Goal: Task Accomplishment & Management: Manage account settings

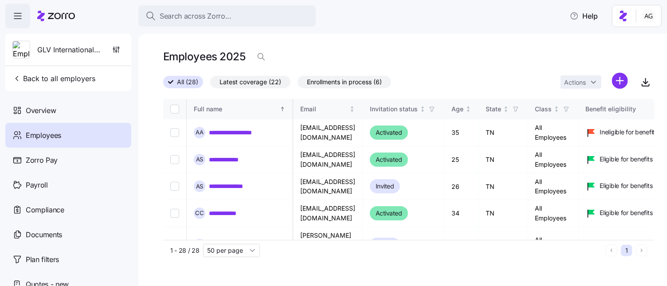
scroll to position [0, 0]
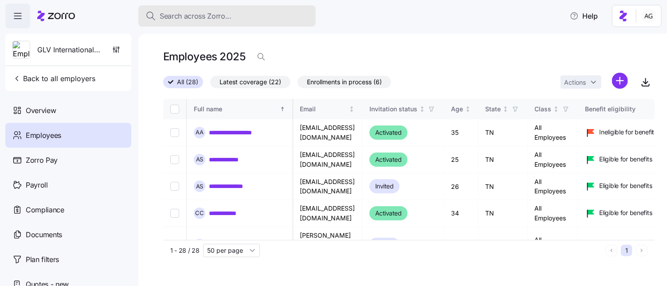
click at [216, 16] on span "Search across Zorro..." at bounding box center [196, 16] width 72 height 11
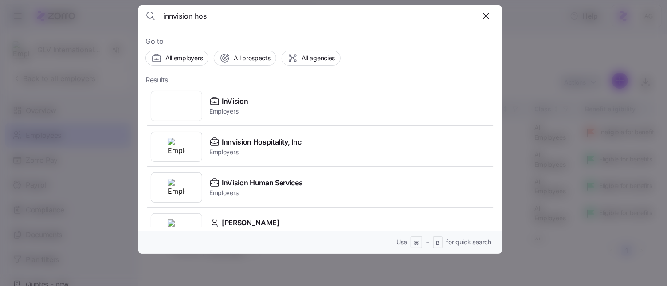
type input "innvision hos"
click at [225, 141] on span "Innvision Hospitality, Inc" at bounding box center [262, 142] width 80 height 11
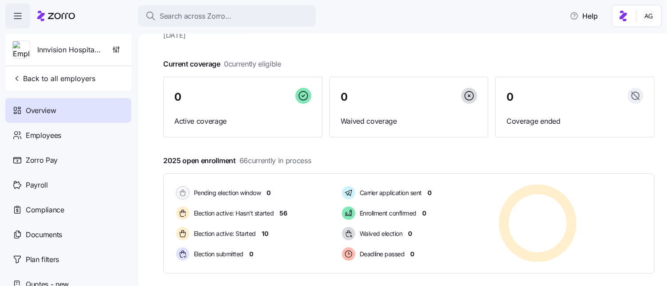
scroll to position [50, 0]
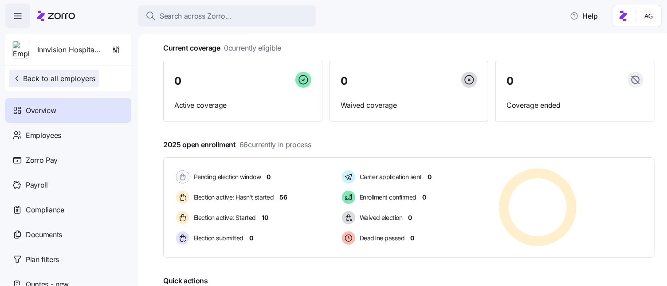
click at [49, 78] on span "Back to all employers" at bounding box center [53, 78] width 83 height 11
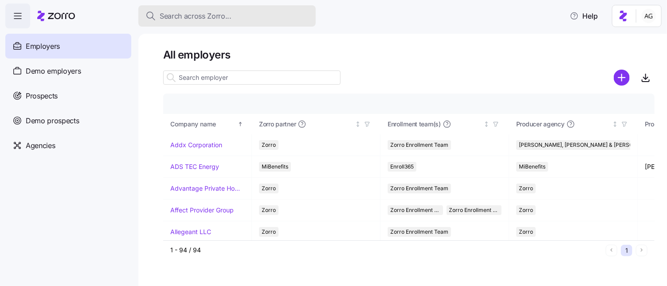
click at [170, 12] on span "Search across Zorro..." at bounding box center [196, 16] width 72 height 11
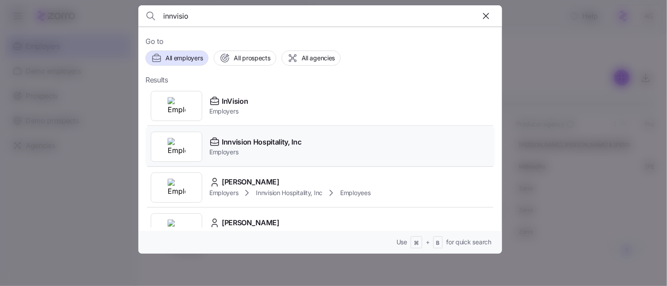
type input "innvisio"
click at [223, 142] on span "Innvision Hospitality, Inc" at bounding box center [262, 142] width 80 height 11
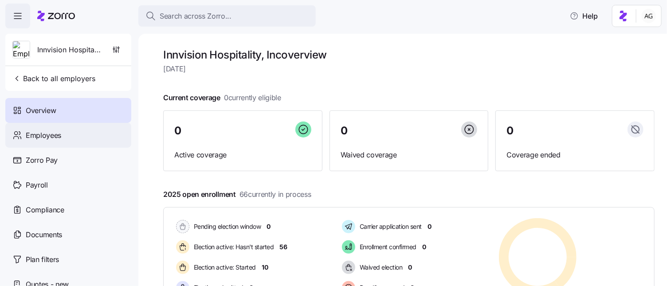
click at [51, 136] on span "Employees" at bounding box center [43, 135] width 35 height 11
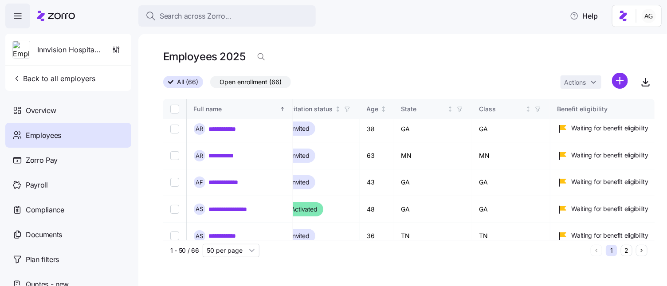
scroll to position [0, 85]
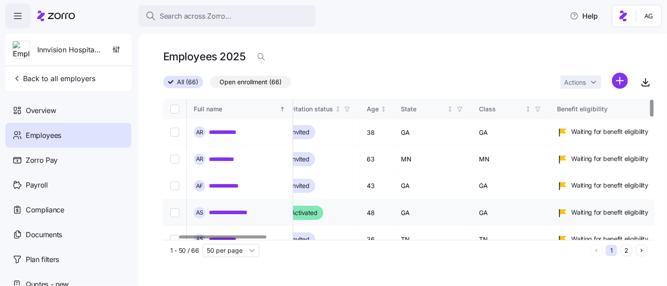
click at [252, 208] on link "**********" at bounding box center [240, 212] width 62 height 9
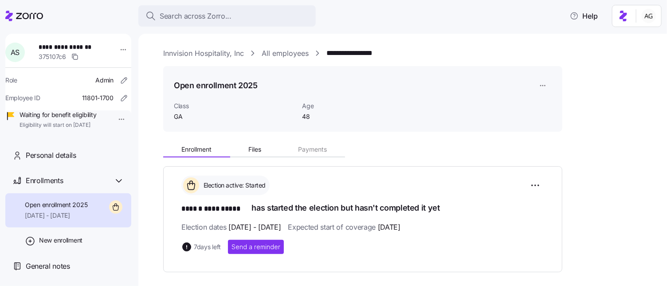
click at [23, 17] on icon at bounding box center [29, 16] width 27 height 6
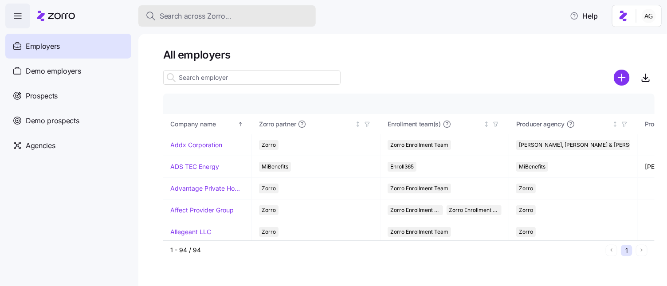
click at [240, 12] on div "Search across Zorro..." at bounding box center [226, 16] width 163 height 11
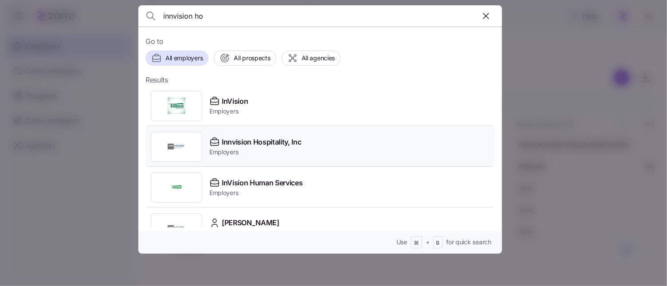
type input "innvision ho"
click at [230, 144] on span "Innvision Hospitality, Inc" at bounding box center [262, 142] width 80 height 11
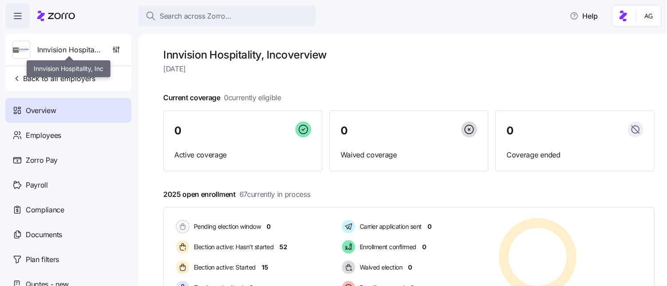
click at [73, 49] on span "Innvision Hospitality, Inc" at bounding box center [69, 49] width 64 height 11
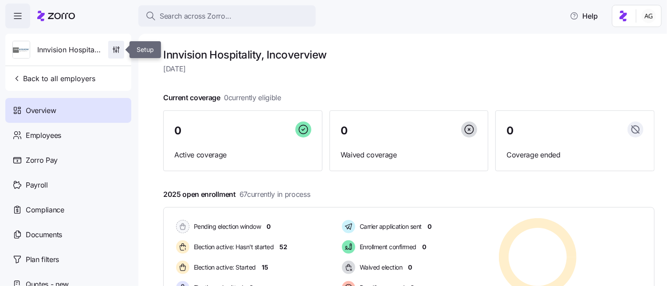
click at [116, 48] on icon "button" at bounding box center [116, 49] width 0 height 4
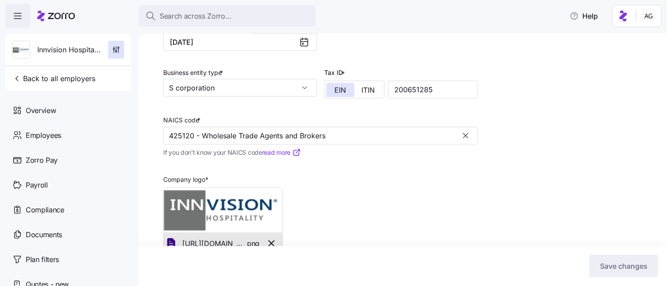
scroll to position [280, 0]
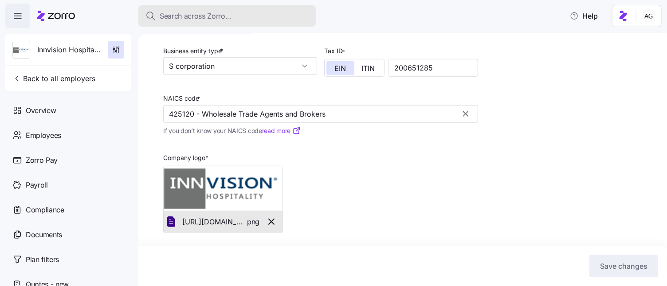
click at [231, 10] on button "Search across Zorro..." at bounding box center [226, 15] width 177 height 21
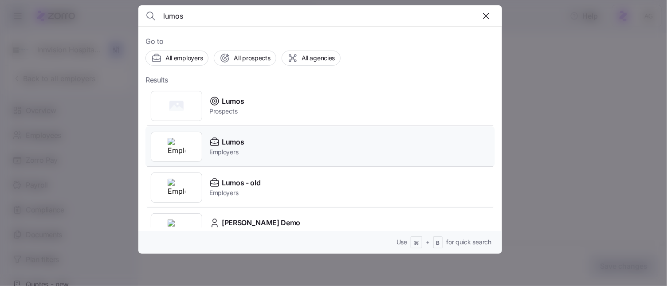
type input "lumos"
click at [224, 144] on span "Lumos" at bounding box center [233, 142] width 22 height 11
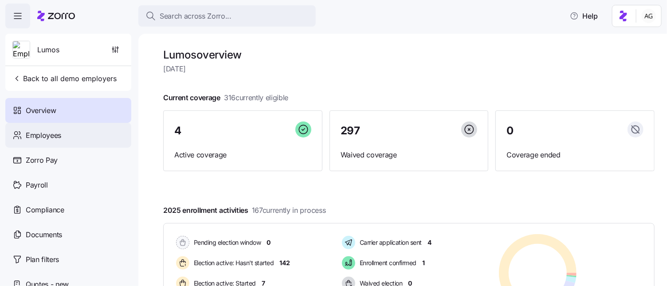
click at [49, 135] on span "Employees" at bounding box center [43, 135] width 35 height 11
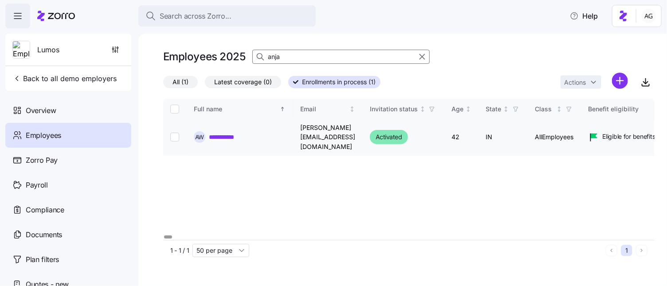
click at [222, 133] on link "**********" at bounding box center [227, 137] width 37 height 9
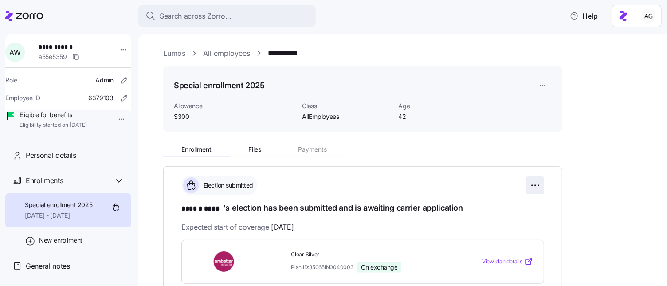
click at [534, 184] on html "**********" at bounding box center [333, 140] width 667 height 281
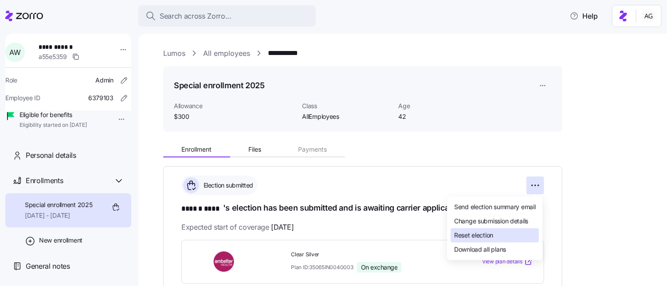
click at [489, 233] on span "Reset election" at bounding box center [473, 235] width 39 height 9
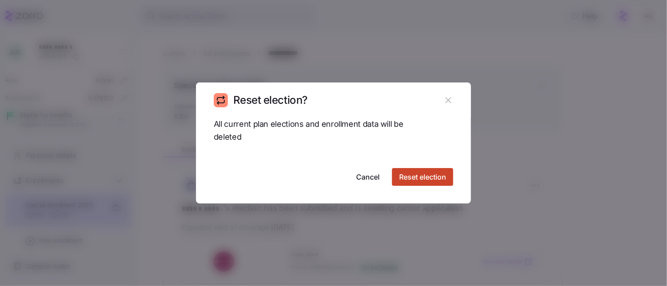
click at [414, 177] on span "Reset election" at bounding box center [422, 177] width 47 height 11
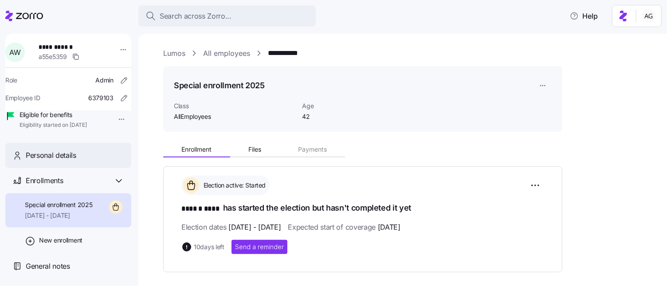
click at [55, 161] on span "Personal details" at bounding box center [51, 155] width 51 height 11
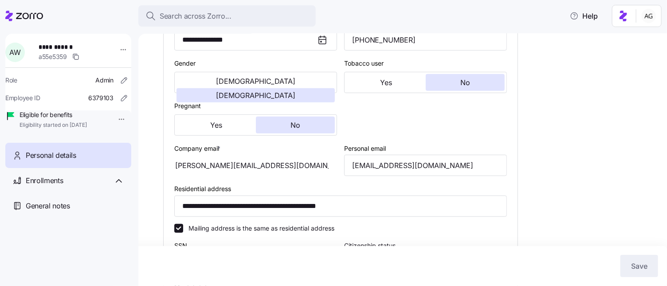
scroll to position [168, 0]
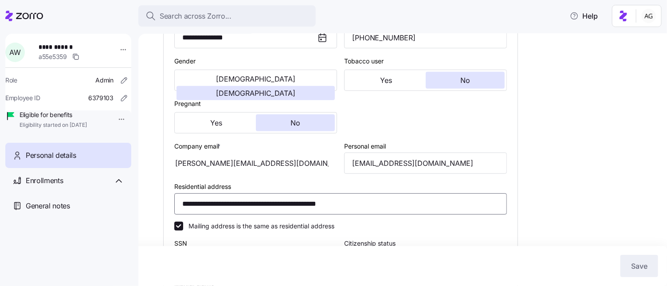
click at [277, 200] on input "**********" at bounding box center [340, 203] width 332 height 21
type input "AllEmployees"
click at [277, 200] on input "**********" at bounding box center [340, 203] width 332 height 21
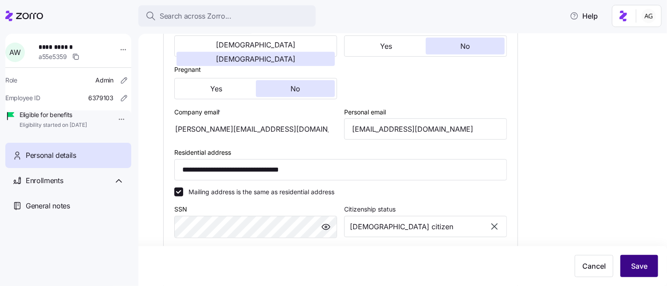
click at [633, 261] on span "Save" at bounding box center [639, 266] width 16 height 11
type input "**********"
click at [269, 167] on input "**********" at bounding box center [340, 169] width 332 height 21
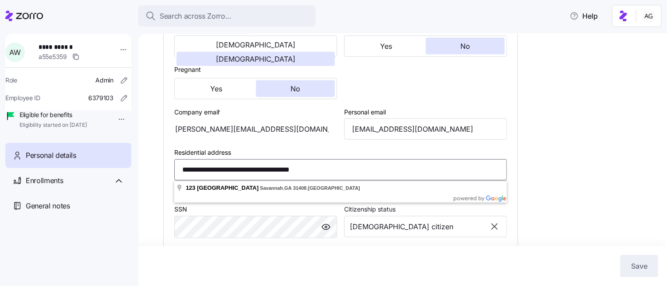
click at [269, 167] on input "**********" at bounding box center [340, 169] width 332 height 21
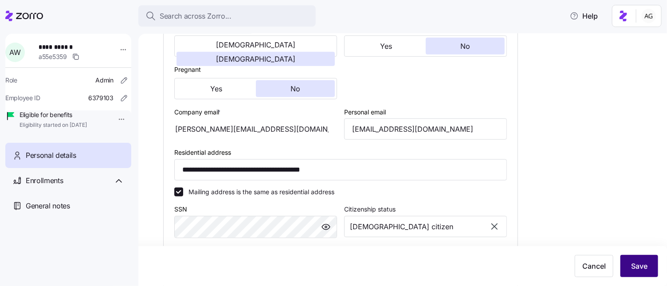
click at [651, 274] on button "Save" at bounding box center [639, 266] width 38 height 22
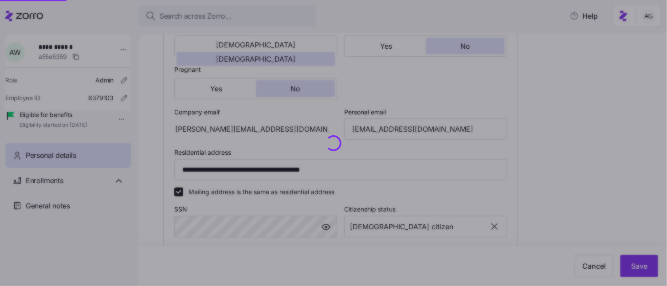
type input "**********"
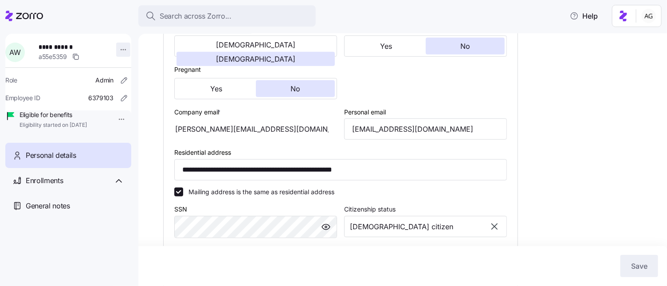
click at [116, 49] on html "**********" at bounding box center [333, 140] width 667 height 281
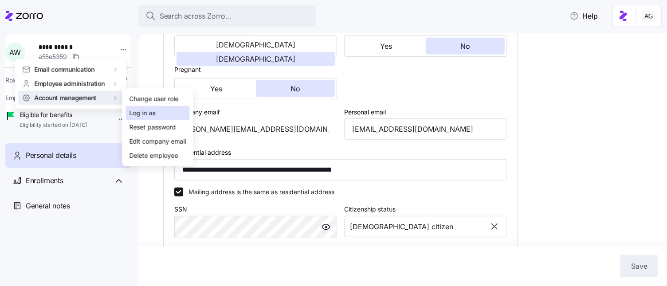
click at [149, 111] on div "Log in as" at bounding box center [142, 113] width 26 height 10
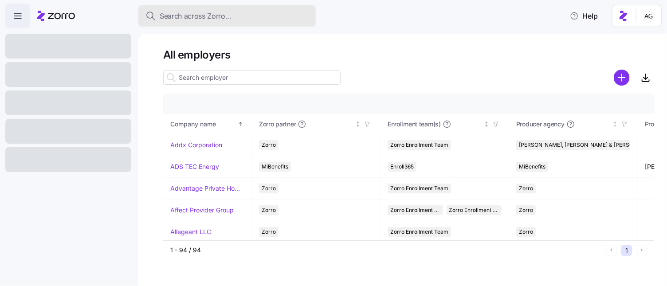
click at [165, 18] on span "Search across Zorro..." at bounding box center [196, 16] width 72 height 11
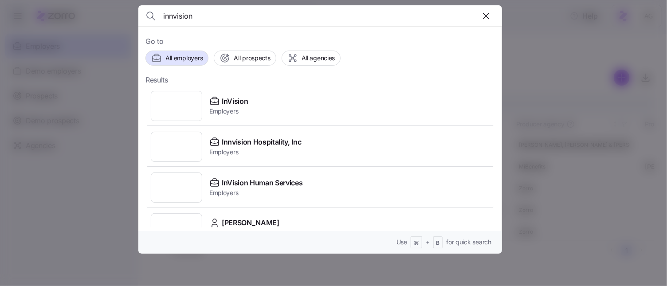
type input "innvision"
click at [246, 141] on span "Innvision Hospitality, Inc" at bounding box center [262, 142] width 80 height 11
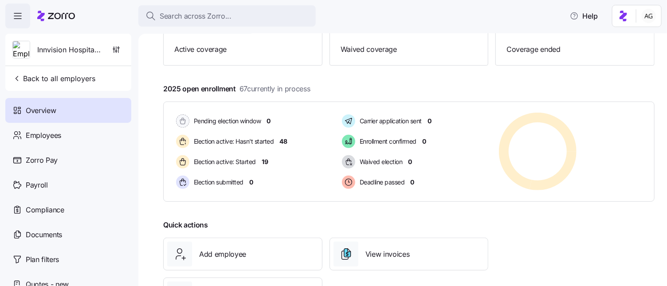
scroll to position [149, 0]
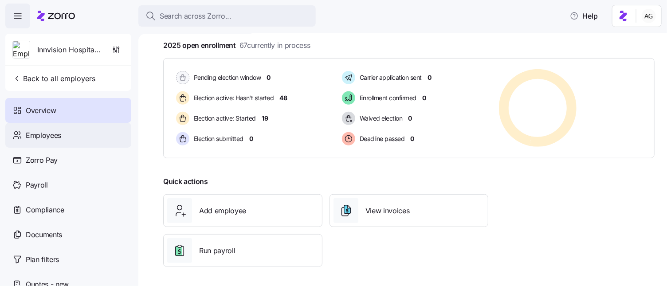
click at [59, 135] on span "Employees" at bounding box center [43, 135] width 35 height 11
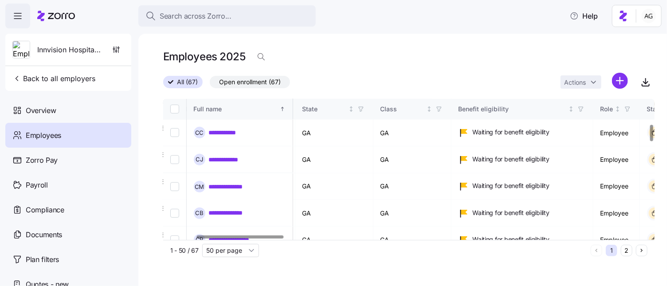
scroll to position [214, 184]
click at [232, 235] on link "**********" at bounding box center [236, 239] width 55 height 9
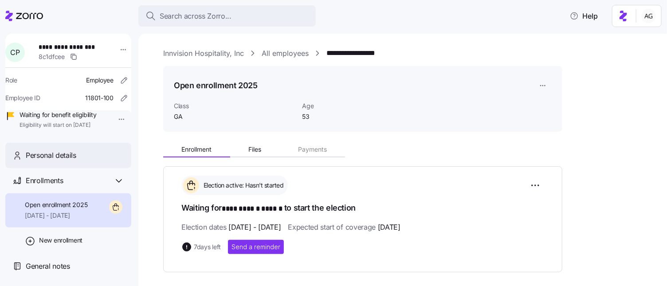
click at [57, 161] on span "Personal details" at bounding box center [51, 155] width 51 height 11
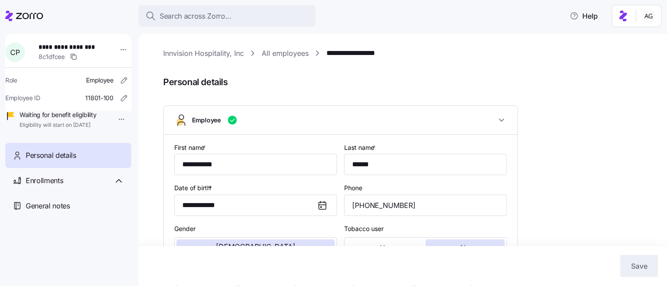
type input "GA"
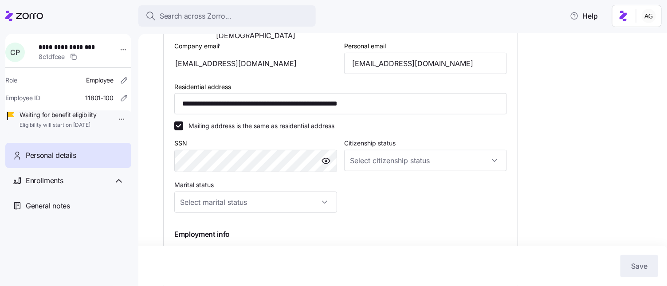
scroll to position [230, 0]
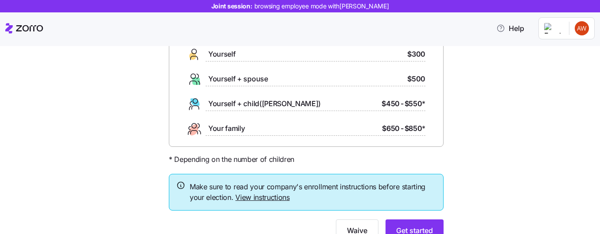
scroll to position [83, 0]
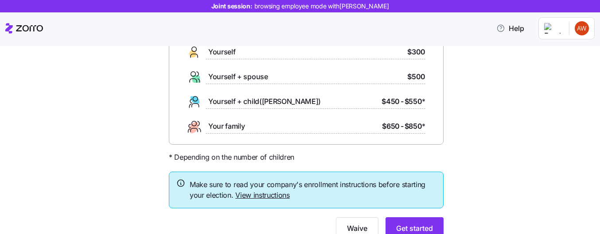
click at [254, 196] on link "View instructions" at bounding box center [262, 195] width 55 height 9
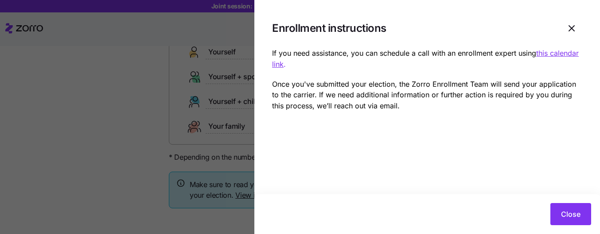
click at [562, 54] on u "this calendar link" at bounding box center [425, 59] width 307 height 20
click at [565, 209] on button "Close" at bounding box center [571, 214] width 41 height 22
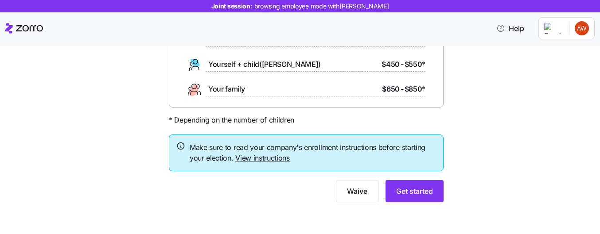
scroll to position [120, 0]
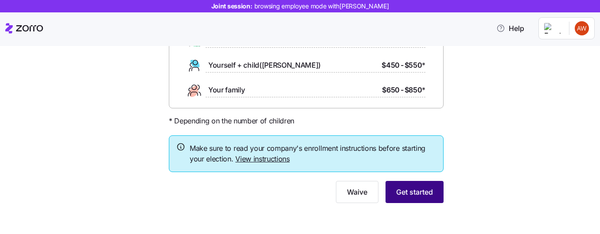
click at [414, 197] on span "Get started" at bounding box center [414, 192] width 37 height 11
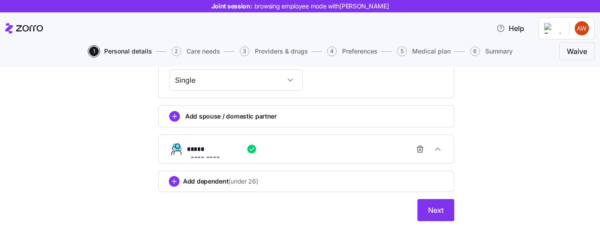
scroll to position [408, 0]
click at [418, 150] on icon "button" at bounding box center [420, 148] width 9 height 9
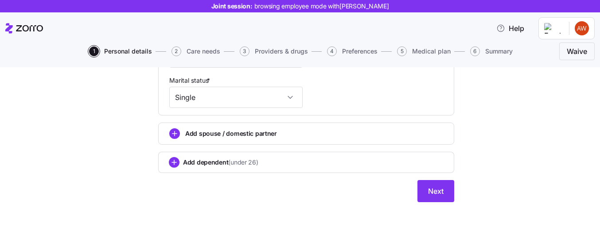
scroll to position [392, 0]
click at [180, 131] on div "Add spouse / domestic partner" at bounding box center [306, 134] width 274 height 11
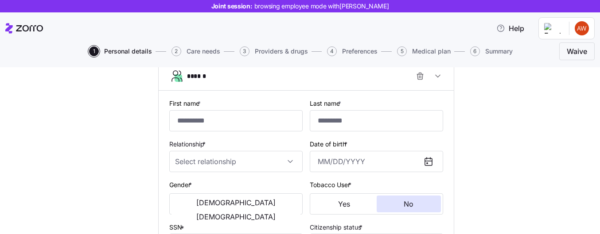
scroll to position [454, 0]
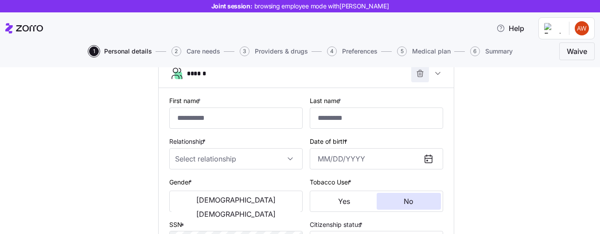
click at [417, 74] on icon "button" at bounding box center [420, 73] width 9 height 9
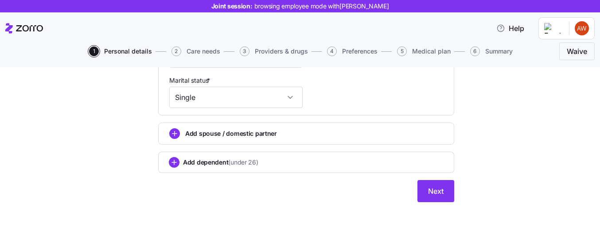
scroll to position [392, 0]
click at [329, 160] on div "Add dependent (under 26)" at bounding box center [306, 162] width 275 height 11
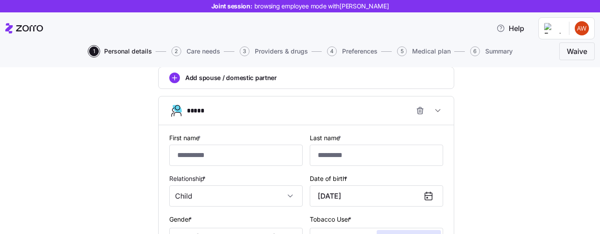
scroll to position [445, 0]
click at [421, 110] on icon "button" at bounding box center [420, 109] width 2 height 1
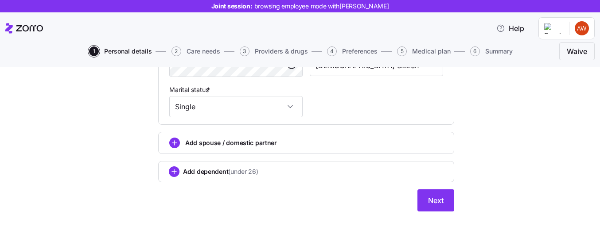
scroll to position [392, 0]
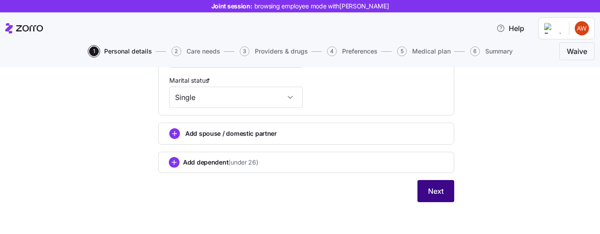
click at [435, 194] on span "Next" at bounding box center [436, 191] width 16 height 11
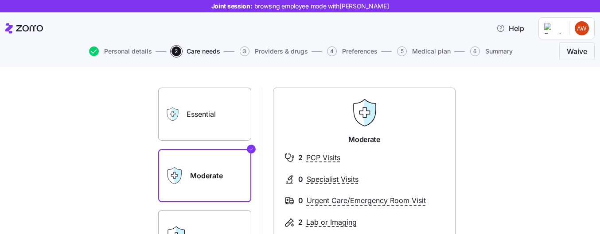
scroll to position [43, 0]
click at [205, 118] on label "Essential" at bounding box center [204, 113] width 93 height 53
click at [0, 0] on input "Essential" at bounding box center [0, 0] width 0 height 0
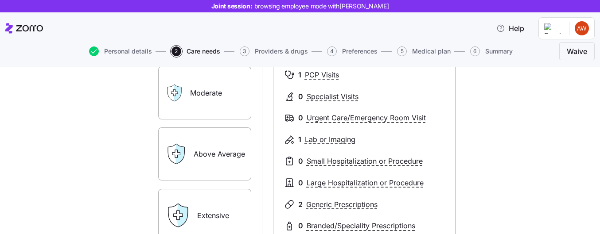
scroll to position [124, 0]
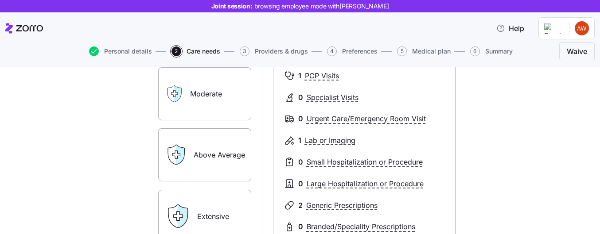
click at [217, 100] on label "Moderate" at bounding box center [204, 93] width 93 height 53
click at [0, 0] on input "Moderate" at bounding box center [0, 0] width 0 height 0
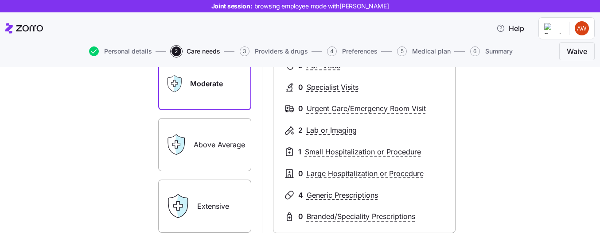
scroll to position [135, 0]
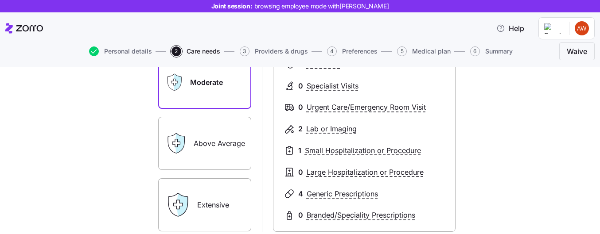
click at [220, 138] on label "Above Average" at bounding box center [204, 143] width 93 height 53
click at [0, 0] on input "Above Average" at bounding box center [0, 0] width 0 height 0
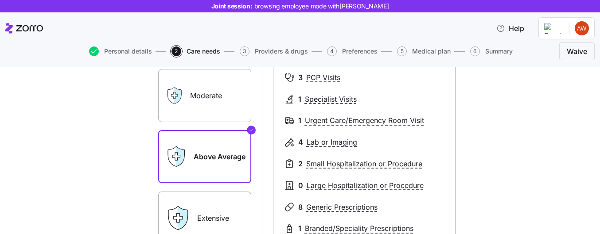
scroll to position [124, 0]
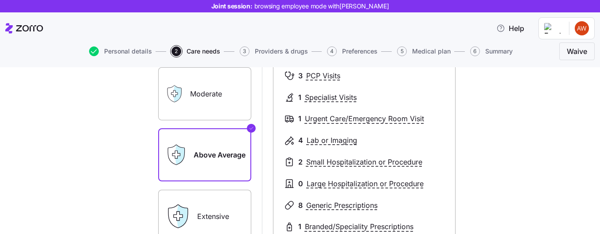
click at [233, 202] on label "Extensive" at bounding box center [204, 216] width 93 height 53
click at [0, 0] on input "Extensive" at bounding box center [0, 0] width 0 height 0
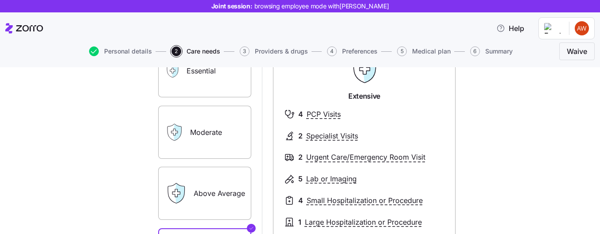
scroll to position [74, 0]
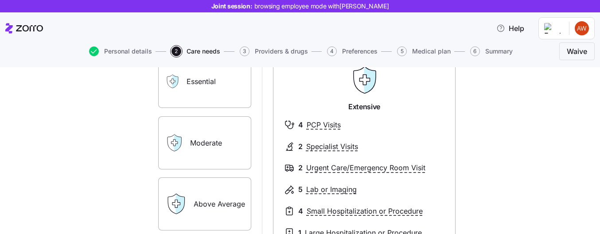
click at [234, 82] on label "Essential" at bounding box center [204, 81] width 93 height 53
click at [0, 0] on input "Essential" at bounding box center [0, 0] width 0 height 0
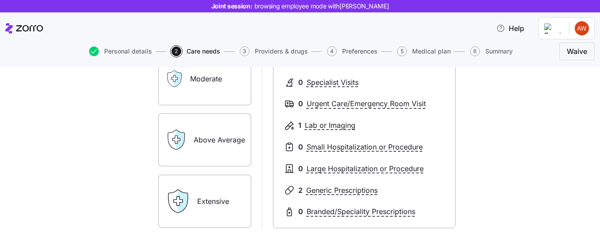
scroll to position [195, 0]
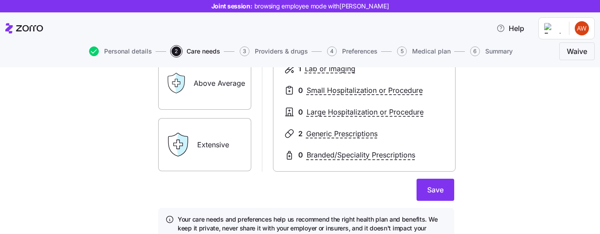
click at [211, 132] on label "Extensive" at bounding box center [204, 144] width 93 height 53
click at [0, 0] on input "Extensive" at bounding box center [0, 0] width 0 height 0
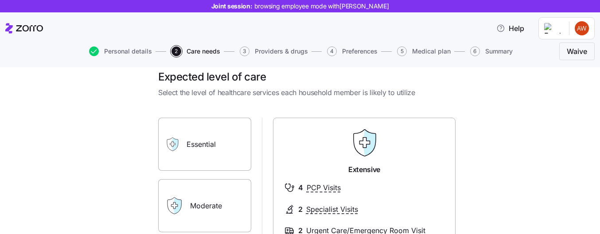
scroll to position [8, 0]
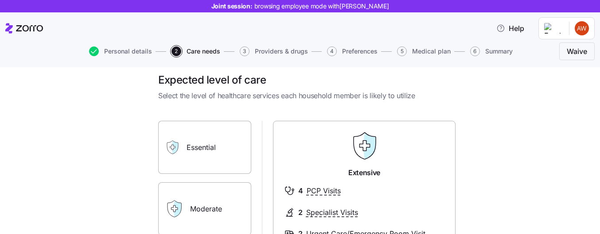
click at [219, 132] on label "Essential" at bounding box center [204, 147] width 93 height 53
click at [0, 0] on input "Essential" at bounding box center [0, 0] width 0 height 0
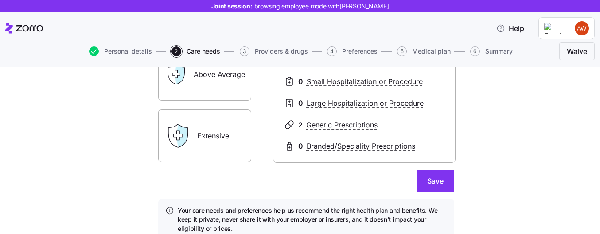
scroll to position [242, 0]
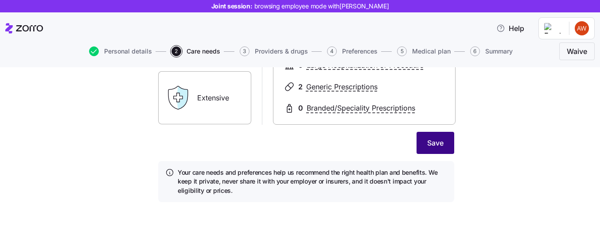
click at [445, 144] on button "Save" at bounding box center [436, 143] width 38 height 22
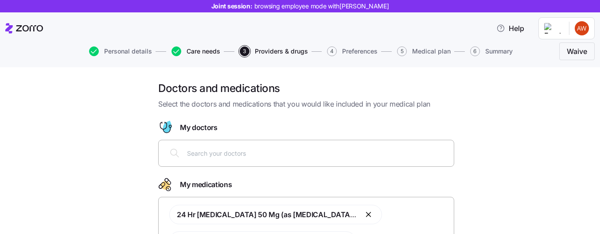
click at [201, 53] on span "Care needs" at bounding box center [204, 51] width 34 height 6
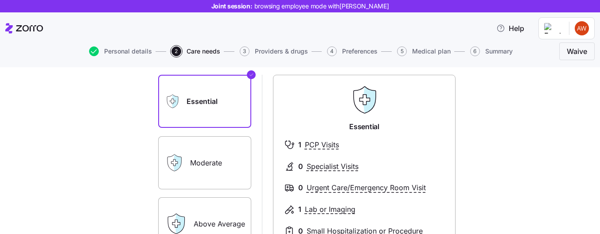
scroll to position [60, 0]
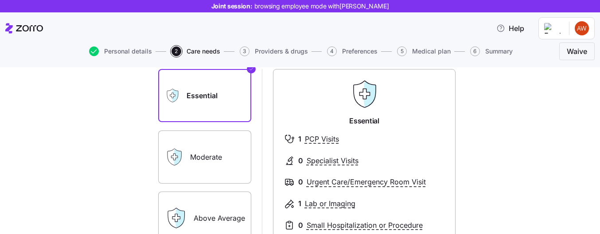
click at [226, 144] on label "Moderate" at bounding box center [204, 157] width 93 height 53
click at [0, 0] on input "Moderate" at bounding box center [0, 0] width 0 height 0
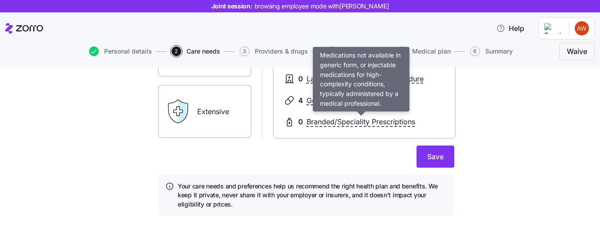
scroll to position [228, 0]
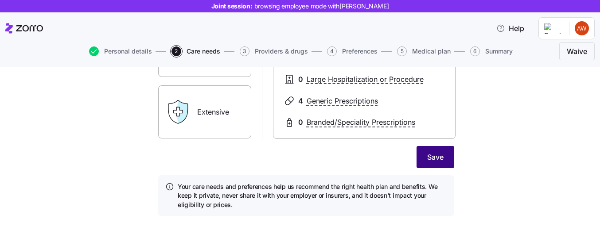
click at [436, 160] on span "Save" at bounding box center [435, 157] width 16 height 11
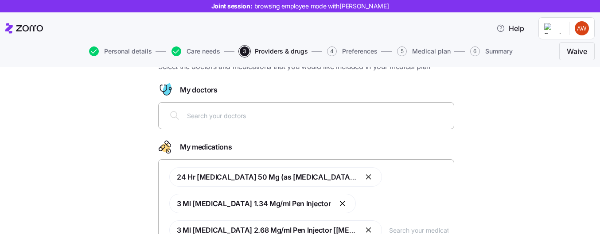
scroll to position [36, 0]
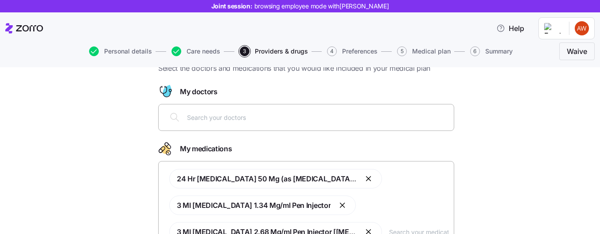
click at [297, 112] on div at bounding box center [306, 117] width 285 height 21
type input "smith"
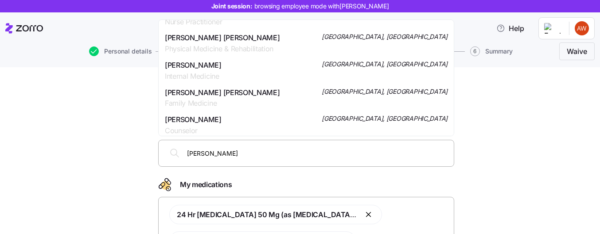
scroll to position [570, 0]
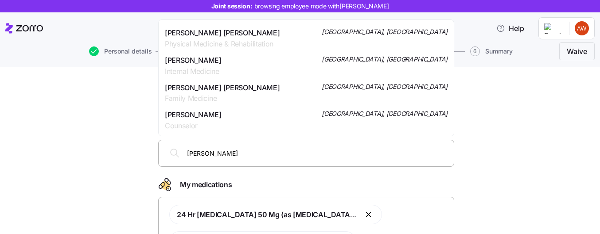
click at [328, 64] on div "Andrew L Smith Internal Medicine Atlanta, GA" at bounding box center [306, 66] width 283 height 22
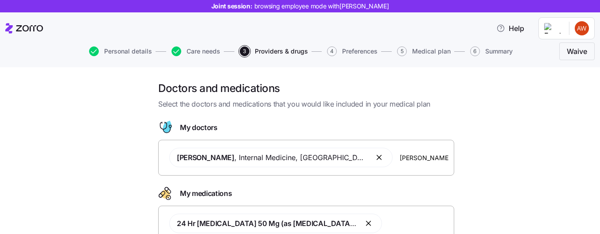
type input "thomas"
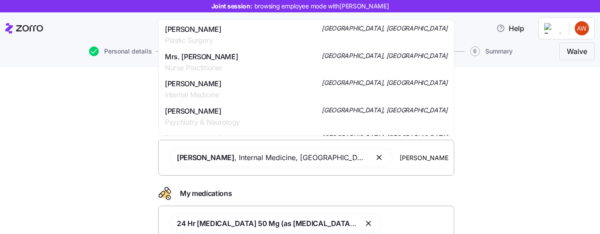
scroll to position [56, 0]
click at [213, 91] on span "Internal Medicine" at bounding box center [193, 94] width 57 height 11
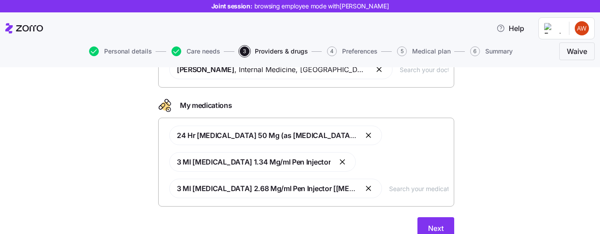
scroll to position [112, 0]
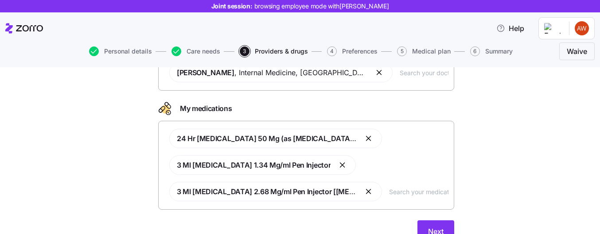
click at [338, 164] on button "button" at bounding box center [343, 165] width 11 height 11
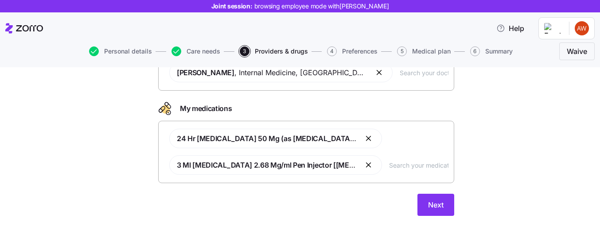
click at [389, 169] on input "text" at bounding box center [418, 165] width 59 height 10
type input "ozemp"
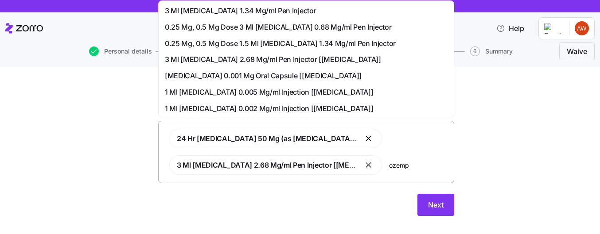
click at [302, 30] on span "0.25 Mg, 0.5 Mg Dose 3 Ml Ozempic 0.68 Mg/ml Pen Injector" at bounding box center [278, 27] width 227 height 11
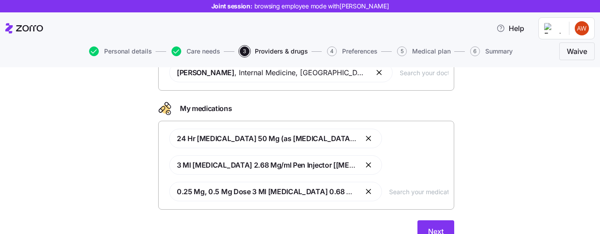
drag, startPoint x: 233, startPoint y: 165, endPoint x: 194, endPoint y: 165, distance: 39.0
click at [194, 165] on span "3 Ml Semaglutide 2.68 Mg/ml Pen Injector [ozempic]" at bounding box center [287, 165] width 221 height 9
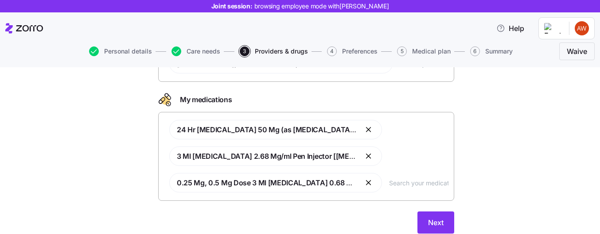
scroll to position [121, 0]
click at [439, 214] on button "Next" at bounding box center [436, 222] width 37 height 22
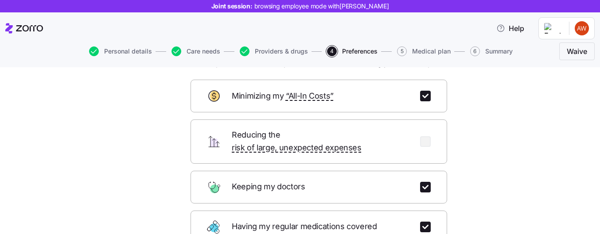
scroll to position [43, 0]
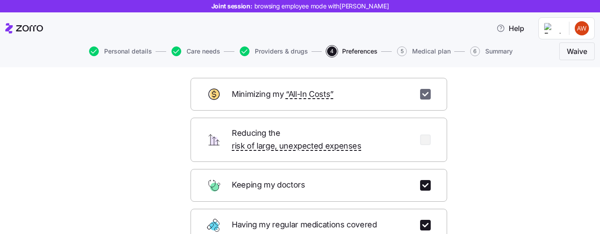
click at [430, 93] on input "checkbox" at bounding box center [425, 94] width 11 height 11
checkbox input "false"
click at [428, 180] on input "checkbox" at bounding box center [425, 185] width 11 height 11
checkbox input "false"
click at [427, 209] on div "Having my regular medications covered" at bounding box center [319, 225] width 257 height 33
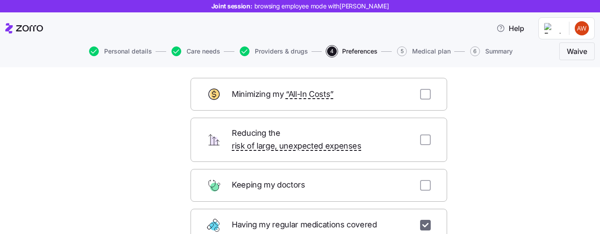
click at [427, 220] on input "checkbox" at bounding box center [425, 225] width 11 height 11
checkbox input "false"
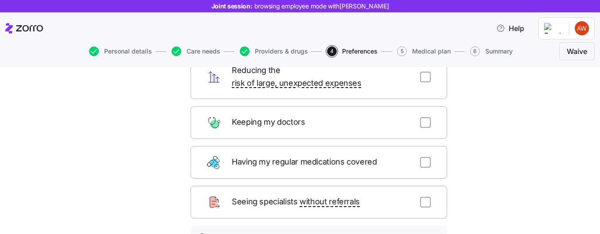
scroll to position [126, 0]
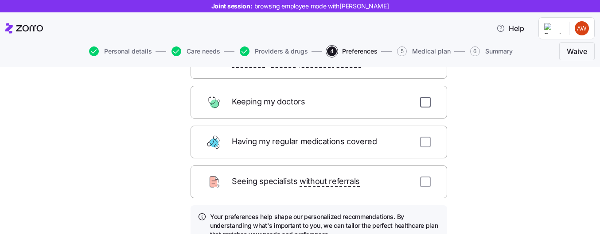
click at [426, 97] on input "checkbox" at bounding box center [425, 102] width 11 height 11
checkbox input "true"
click at [428, 137] on input "checkbox" at bounding box center [425, 142] width 11 height 11
checkbox input "true"
click at [427, 177] on input "checkbox" at bounding box center [425, 182] width 11 height 11
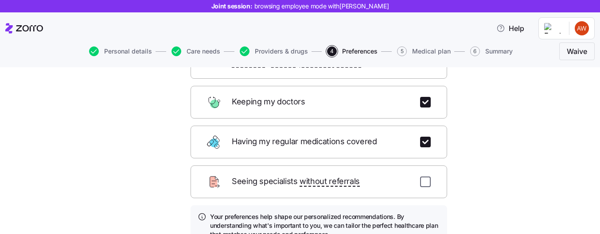
checkbox input "true"
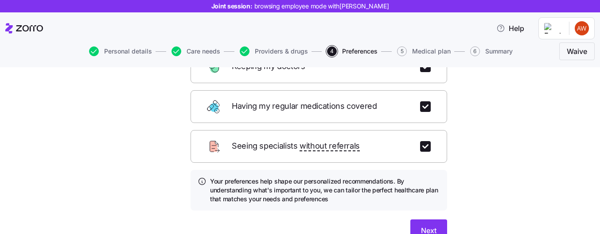
scroll to position [166, 0]
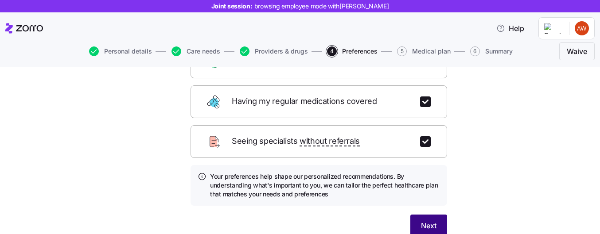
click at [426, 221] on span "Next" at bounding box center [429, 226] width 16 height 11
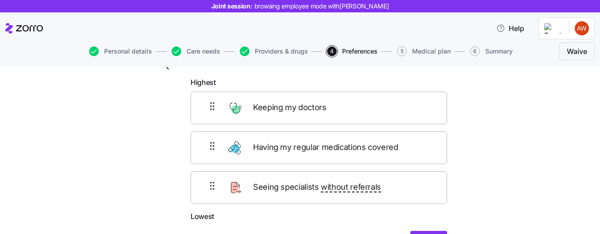
scroll to position [43, 0]
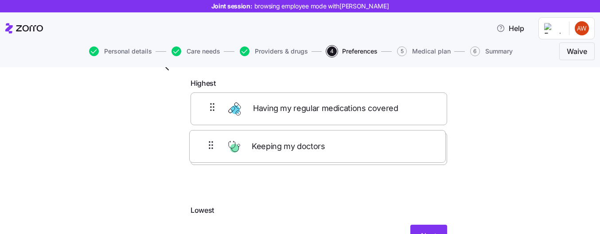
drag, startPoint x: 323, startPoint y: 116, endPoint x: 321, endPoint y: 156, distance: 40.4
click at [321, 156] on div "Keeping my doctors Having my regular medications covered Seeing specialists wit…" at bounding box center [319, 149] width 257 height 113
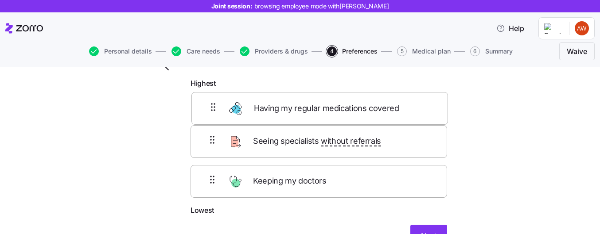
drag, startPoint x: 320, startPoint y: 153, endPoint x: 321, endPoint y: 106, distance: 47.0
click at [321, 106] on div "Seeing specialists without referrals Having my regular medications covered Keep…" at bounding box center [319, 149] width 257 height 113
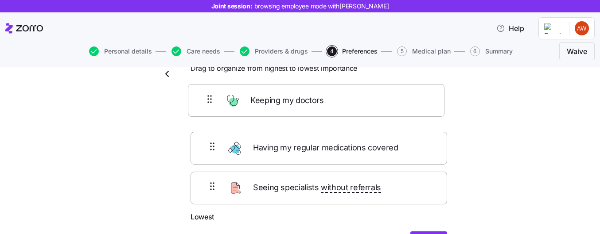
drag, startPoint x: 288, startPoint y: 189, endPoint x: 285, endPoint y: 99, distance: 90.0
click at [285, 99] on form "Highest Having my regular medications covered Seeing specialists without referr…" at bounding box center [319, 169] width 257 height 169
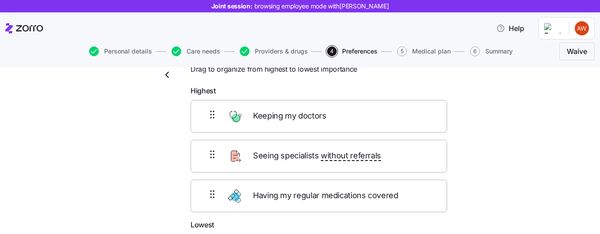
scroll to position [36, 0]
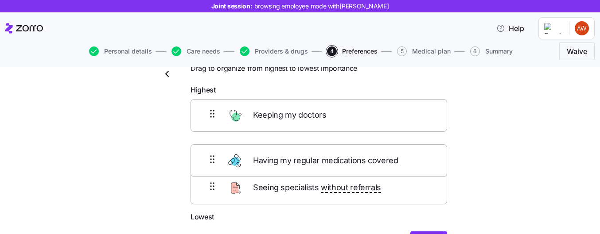
drag, startPoint x: 288, startPoint y: 200, endPoint x: 289, endPoint y: 153, distance: 46.5
click at [289, 153] on div "Keeping my doctors Seeing specialists without referrals Having my regular medic…" at bounding box center [319, 155] width 257 height 113
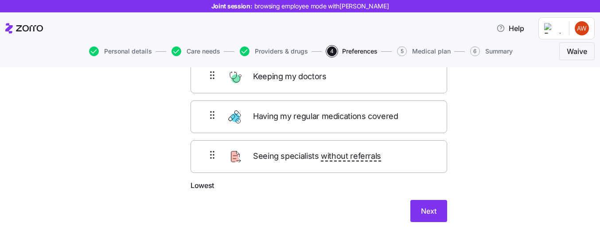
scroll to position [75, 0]
click at [425, 205] on button "Next" at bounding box center [428, 211] width 37 height 22
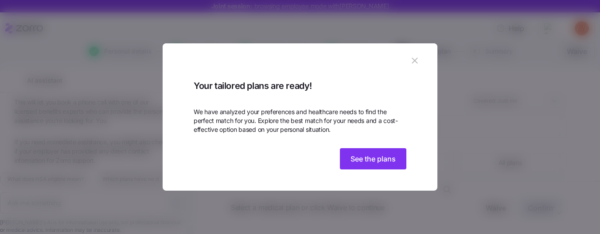
scroll to position [1446, 0]
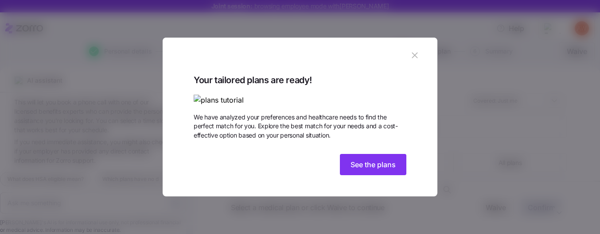
click at [416, 53] on icon "button" at bounding box center [415, 56] width 6 height 6
type textarea "x"
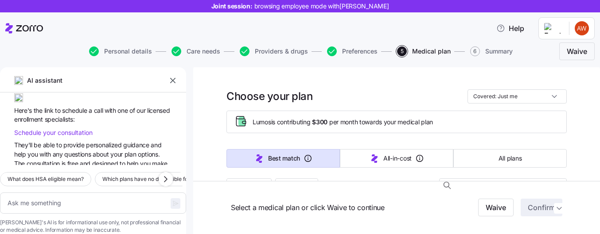
scroll to position [1130, 0]
click at [174, 81] on icon "button" at bounding box center [172, 80] width 9 height 9
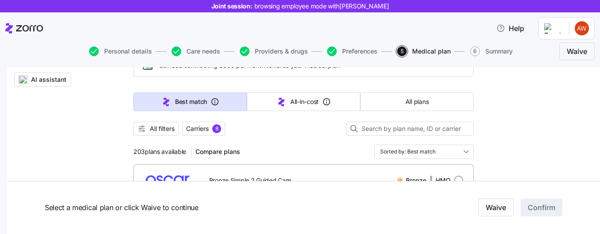
scroll to position [71, 0]
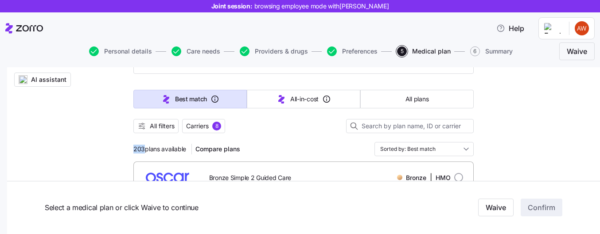
drag, startPoint x: 144, startPoint y: 151, endPoint x: 129, endPoint y: 151, distance: 15.1
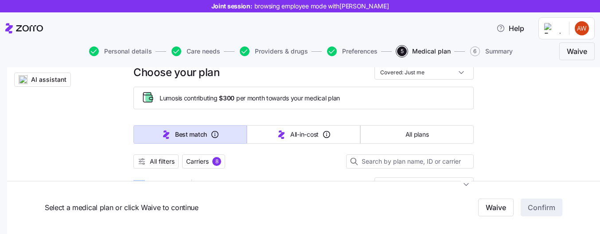
scroll to position [34, 0]
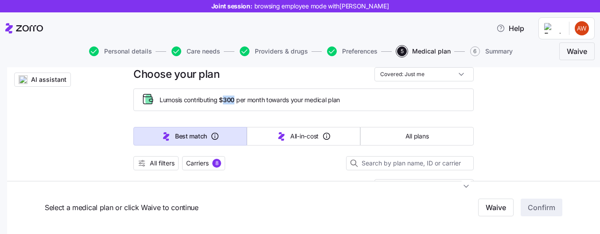
drag, startPoint x: 238, startPoint y: 100, endPoint x: 225, endPoint y: 103, distance: 12.7
click at [225, 103] on span "Lumos is contributing $300 per month towards your medical plan" at bounding box center [250, 100] width 180 height 9
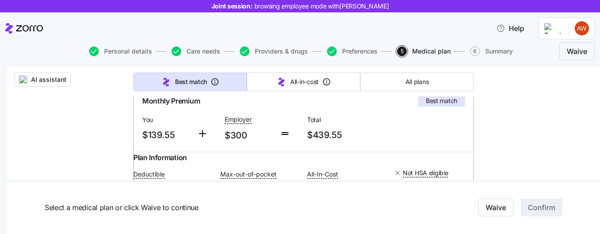
scroll to position [178, 0]
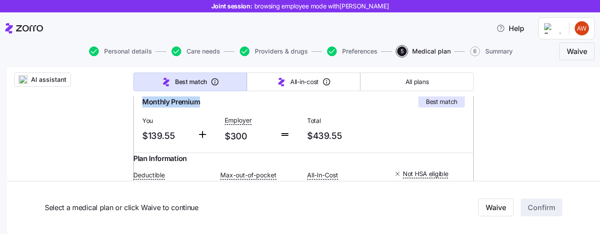
drag, startPoint x: 205, startPoint y: 102, endPoint x: 140, endPoint y: 104, distance: 65.2
click at [140, 104] on div "Monthly Premium Best match" at bounding box center [304, 102] width 330 height 19
drag, startPoint x: 344, startPoint y: 135, endPoint x: 309, endPoint y: 135, distance: 34.1
click at [309, 135] on span "$439.55" at bounding box center [344, 136] width 75 height 15
click at [248, 132] on span "$300" at bounding box center [249, 136] width 48 height 15
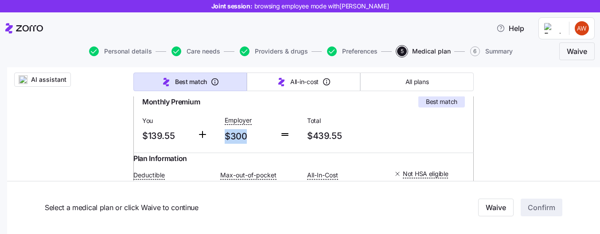
drag, startPoint x: 246, startPoint y: 137, endPoint x: 223, endPoint y: 137, distance: 22.6
click at [223, 137] on div "Employer $300" at bounding box center [248, 129] width 55 height 36
drag, startPoint x: 176, startPoint y: 136, endPoint x: 148, endPoint y: 136, distance: 27.9
click at [148, 136] on span "$139.55" at bounding box center [166, 136] width 48 height 15
click at [167, 100] on span "Monthly Premium" at bounding box center [171, 102] width 58 height 11
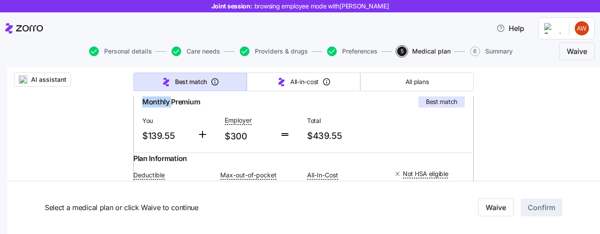
drag, startPoint x: 171, startPoint y: 102, endPoint x: 139, endPoint y: 102, distance: 31.9
click at [139, 102] on div "Monthly Premium Best match" at bounding box center [304, 102] width 330 height 19
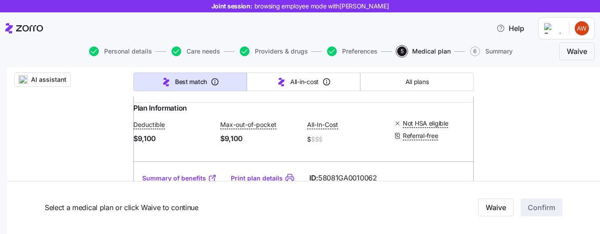
scroll to position [229, 0]
drag, startPoint x: 167, startPoint y: 146, endPoint x: 145, endPoint y: 146, distance: 21.7
click at [145, 144] on span "$9,100" at bounding box center [173, 138] width 80 height 11
click at [242, 143] on span "$9,100" at bounding box center [260, 138] width 80 height 11
drag, startPoint x: 247, startPoint y: 146, endPoint x: 221, endPoint y: 146, distance: 26.2
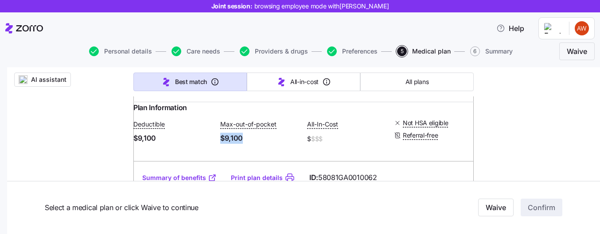
click at [221, 146] on div "Deductible $9,100 Max-out-of-pocket $9,100 All-In-Cost $ $$$ Not HSA eligible R…" at bounding box center [303, 132] width 340 height 38
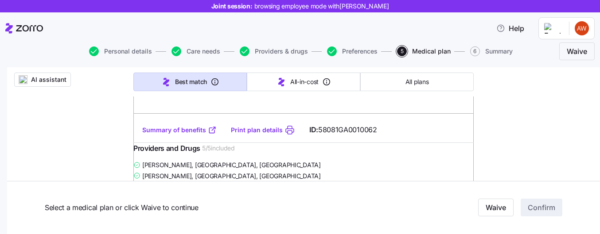
scroll to position [276, 0]
click at [183, 135] on link "Summary of benefits" at bounding box center [179, 130] width 74 height 9
click at [280, 25] on div "Help" at bounding box center [300, 28] width 590 height 25
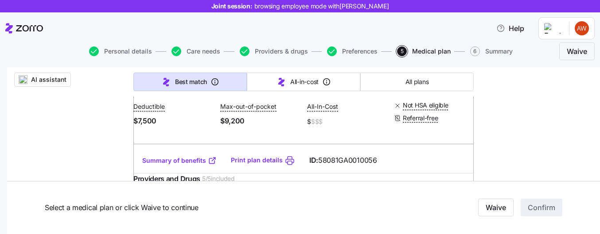
scroll to position [569, 0]
drag, startPoint x: 168, startPoint y: 155, endPoint x: 150, endPoint y: 155, distance: 18.2
click at [150, 126] on span "$7,500" at bounding box center [173, 120] width 80 height 11
click at [191, 126] on div "Deductible $7,500" at bounding box center [173, 114] width 80 height 26
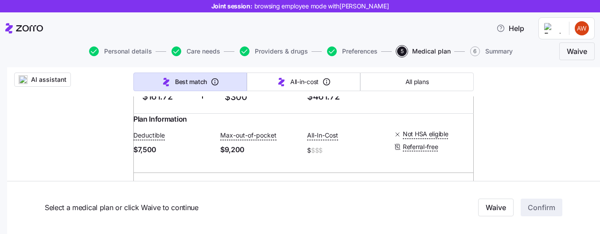
scroll to position [539, 0]
click at [328, 105] on span "$461.72" at bounding box center [344, 98] width 75 height 15
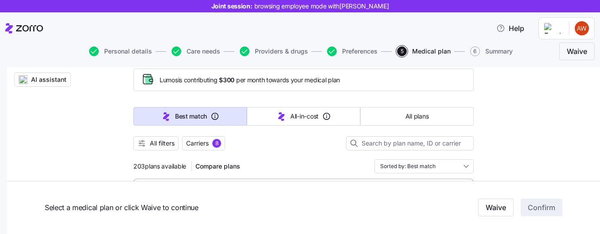
scroll to position [64, 0]
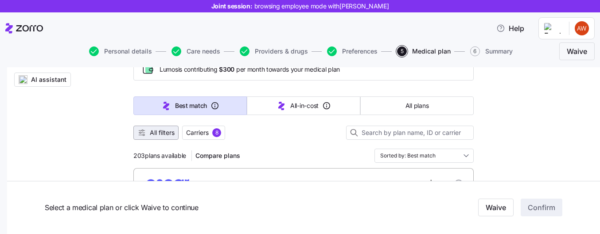
click at [169, 136] on span "All filters" at bounding box center [162, 133] width 25 height 9
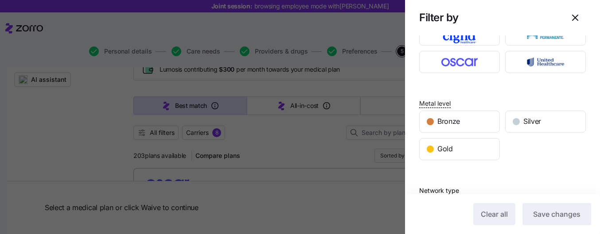
scroll to position [0, 0]
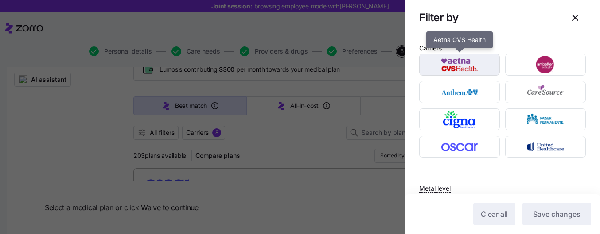
click at [471, 65] on img "button" at bounding box center [459, 65] width 65 height 18
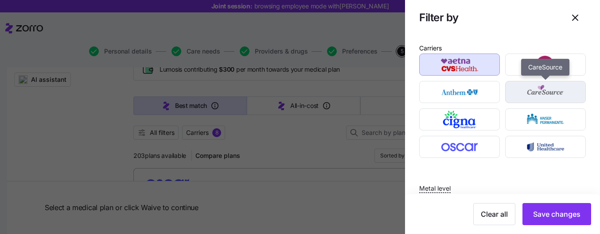
click at [551, 93] on img "button" at bounding box center [545, 92] width 65 height 18
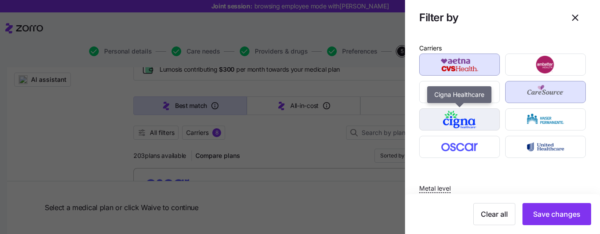
click at [489, 114] on img "button" at bounding box center [459, 120] width 65 height 18
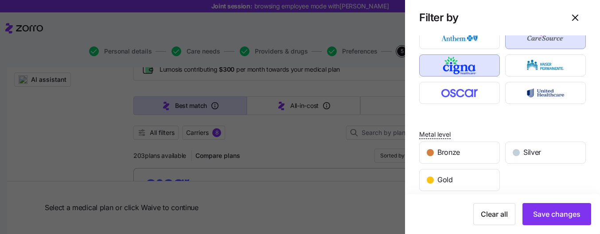
scroll to position [59, 0]
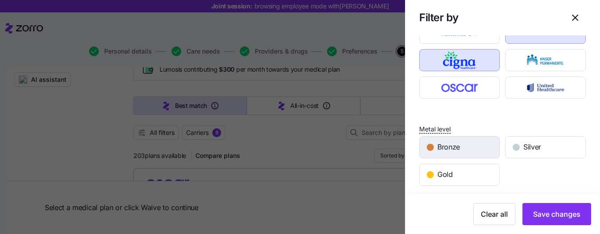
click at [465, 151] on div "Bronze" at bounding box center [460, 147] width 80 height 21
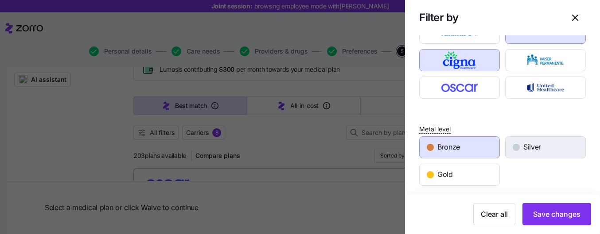
click at [508, 142] on div "Silver" at bounding box center [546, 147] width 80 height 21
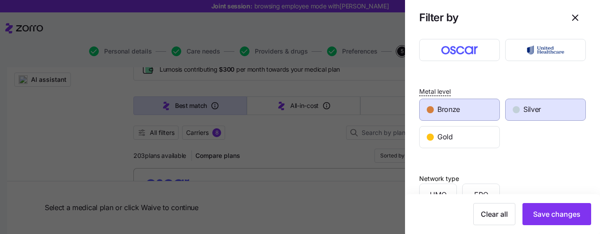
scroll to position [98, 0]
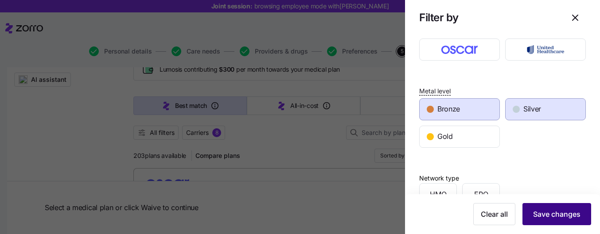
click at [543, 205] on button "Save changes" at bounding box center [557, 214] width 69 height 22
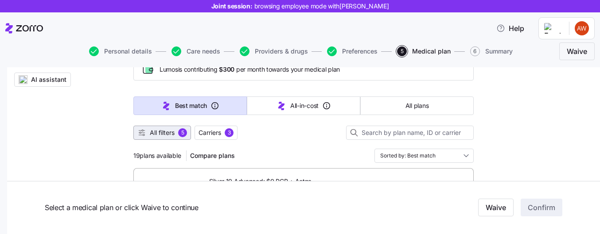
click at [165, 134] on span "All filters" at bounding box center [162, 133] width 25 height 9
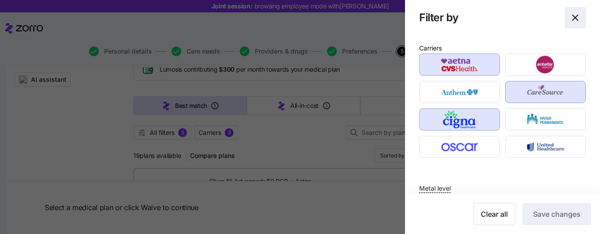
click at [576, 19] on icon "button" at bounding box center [575, 17] width 11 height 11
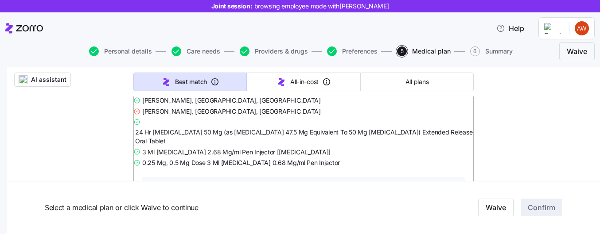
scroll to position [356, 0]
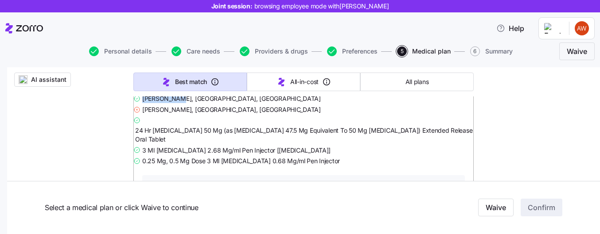
drag, startPoint x: 152, startPoint y: 116, endPoint x: 188, endPoint y: 117, distance: 35.5
click at [188, 103] on span "Andrew Smith , Atlanta, GA" at bounding box center [231, 98] width 179 height 9
drag, startPoint x: 150, startPoint y: 127, endPoint x: 195, endPoint y: 129, distance: 44.4
click at [195, 115] on div "Thomas Mathew , Atlanta, GA" at bounding box center [303, 109] width 340 height 11
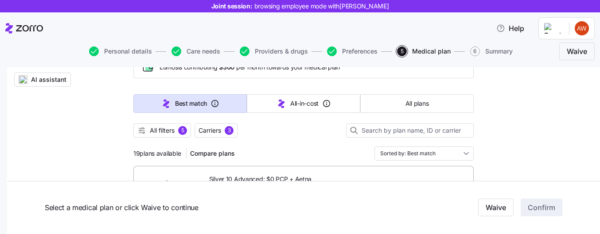
scroll to position [74, 0]
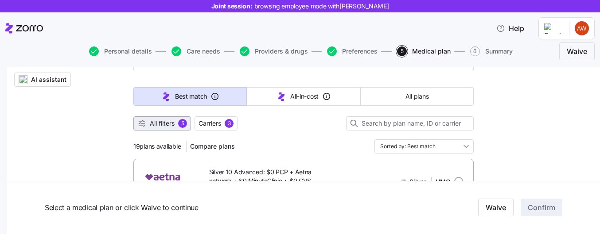
click at [164, 126] on span "All filters" at bounding box center [162, 123] width 25 height 9
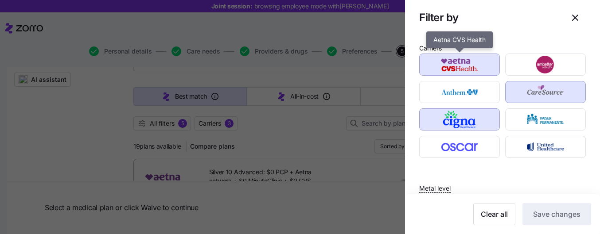
click at [479, 65] on img "button" at bounding box center [459, 65] width 65 height 18
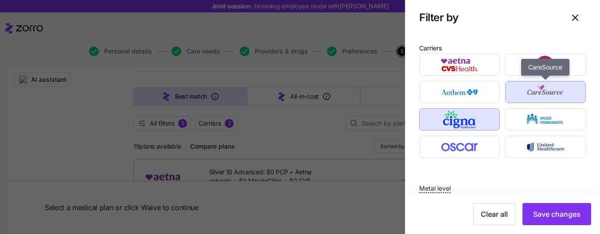
click at [547, 90] on img "button" at bounding box center [545, 92] width 65 height 18
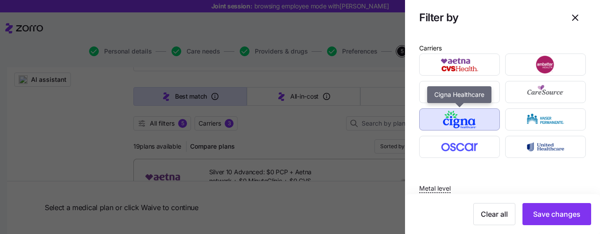
click at [461, 125] on img "button" at bounding box center [459, 120] width 65 height 18
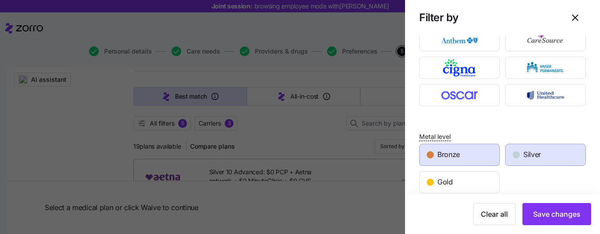
scroll to position [50, 0]
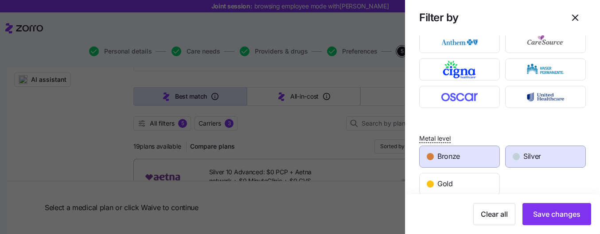
click at [480, 152] on div "Bronze" at bounding box center [460, 156] width 80 height 21
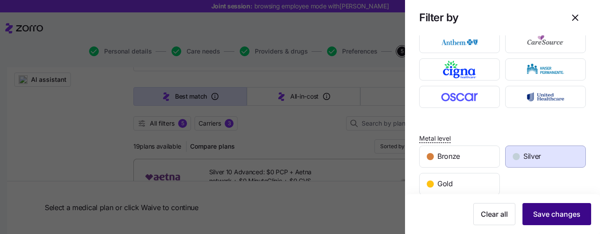
click at [537, 212] on span "Save changes" at bounding box center [556, 214] width 47 height 11
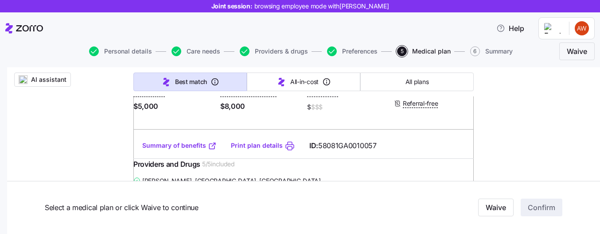
scroll to position [259, 0]
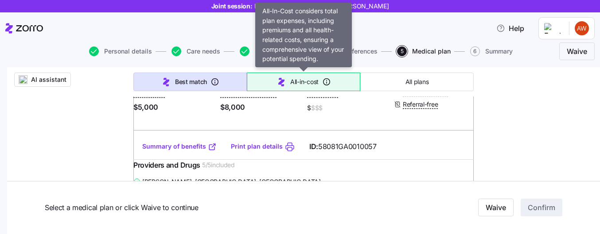
click at [293, 82] on span "All-in-cost" at bounding box center [304, 82] width 28 height 9
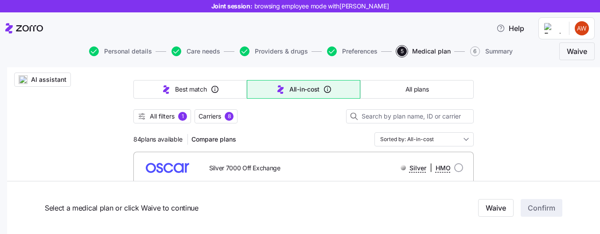
scroll to position [79, 0]
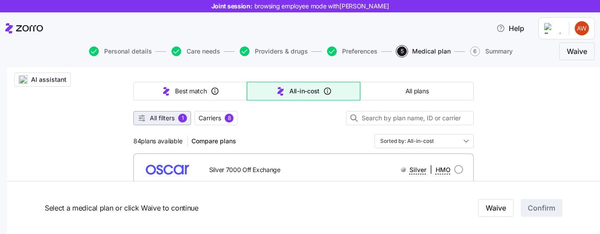
click at [174, 119] on span "All filters" at bounding box center [162, 118] width 25 height 9
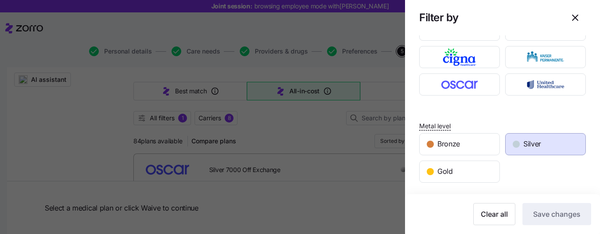
scroll to position [104, 0]
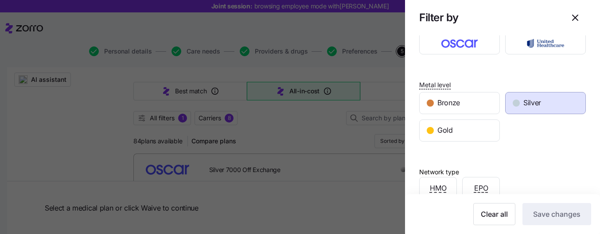
click at [531, 104] on span "Silver" at bounding box center [532, 103] width 18 height 11
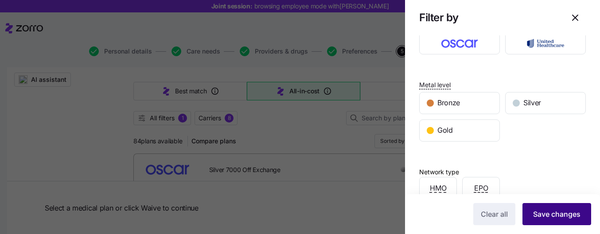
click at [547, 215] on span "Save changes" at bounding box center [556, 214] width 47 height 11
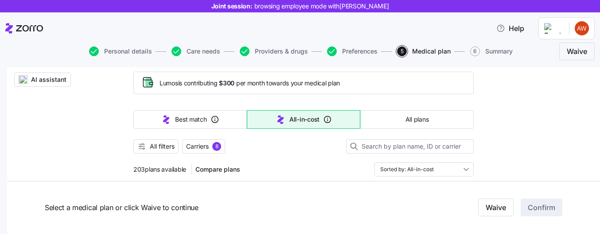
scroll to position [49, 0]
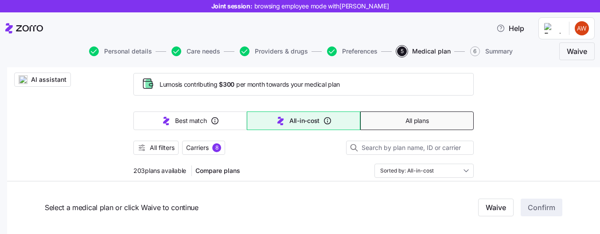
click at [398, 124] on button "All plans" at bounding box center [416, 121] width 113 height 19
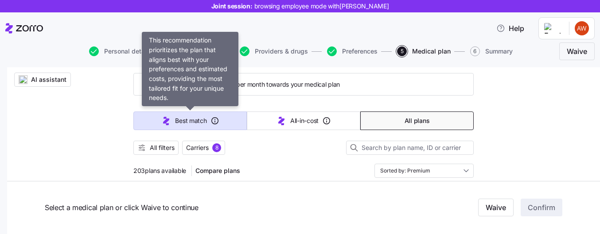
click at [215, 115] on button "Best match" at bounding box center [189, 121] width 113 height 19
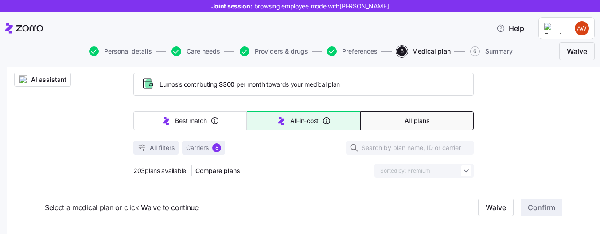
type input "Sorted by: Best match"
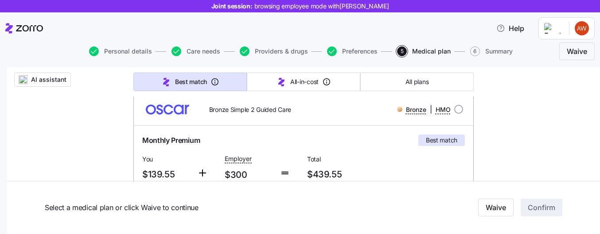
scroll to position [137, 0]
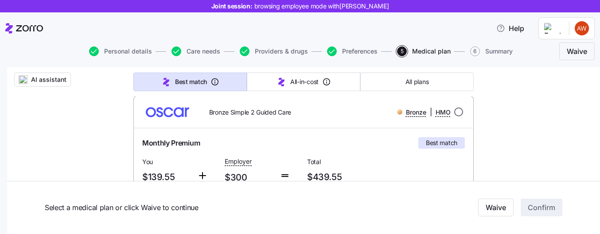
click at [456, 115] on input "radio" at bounding box center [458, 112] width 9 height 9
radio input "true"
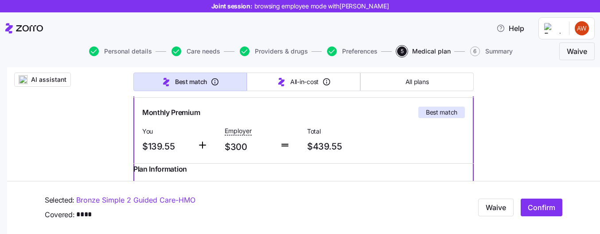
scroll to position [168, 0]
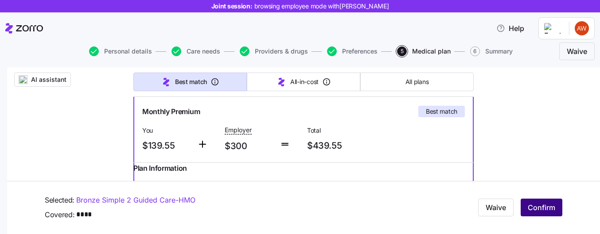
click at [549, 204] on span "Confirm" at bounding box center [541, 208] width 27 height 11
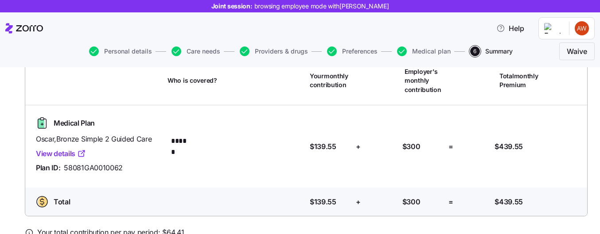
scroll to position [98, 0]
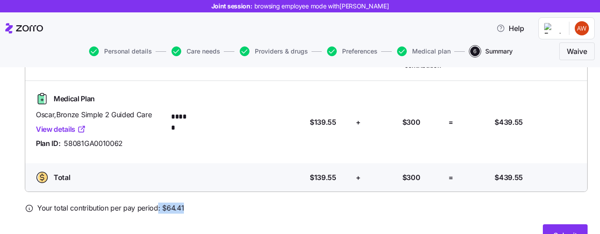
drag, startPoint x: 184, startPoint y: 208, endPoint x: 157, endPoint y: 208, distance: 26.2
click at [157, 208] on div "Your total contribution per pay period: $ 64.41" at bounding box center [306, 208] width 563 height 11
click at [176, 209] on span "Your total contribution per pay period: $ 64.41" at bounding box center [110, 208] width 147 height 11
drag, startPoint x: 338, startPoint y: 119, endPoint x: 302, endPoint y: 120, distance: 35.9
click at [302, 120] on div "Medical Plan Oscar , Bronze Simple 2 Guided Care View details Plan ID: 58081GA0…" at bounding box center [306, 122] width 555 height 68
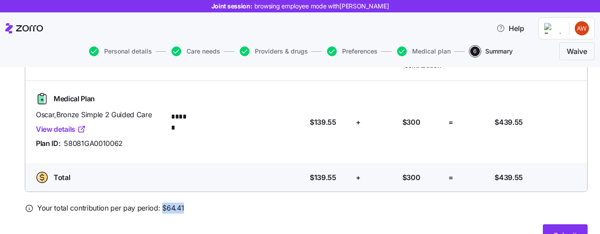
drag, startPoint x: 187, startPoint y: 207, endPoint x: 163, endPoint y: 207, distance: 23.9
click at [163, 207] on div "Your total contribution per pay period: $ 64.41" at bounding box center [306, 208] width 563 height 11
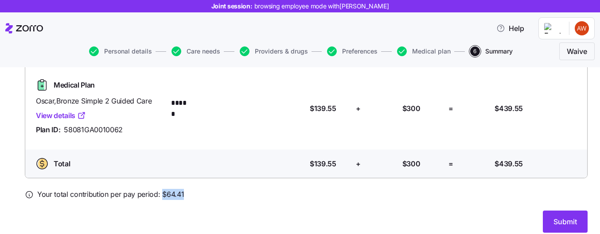
scroll to position [113, 0]
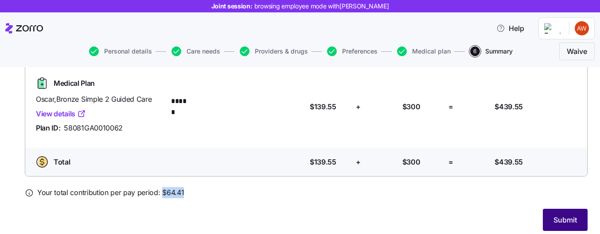
click at [559, 215] on button "Submit" at bounding box center [565, 220] width 45 height 22
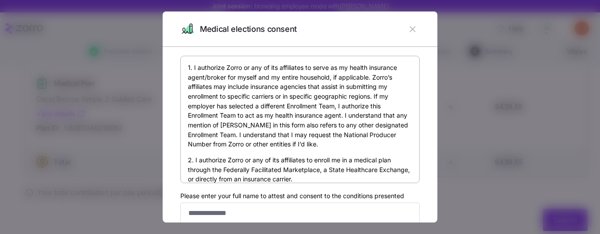
scroll to position [32, 0]
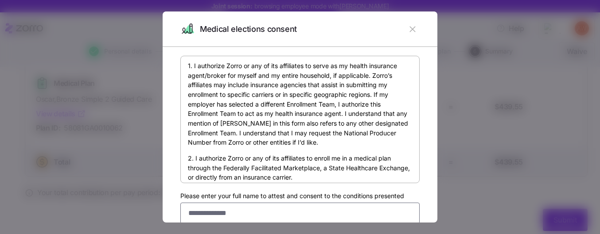
click at [319, 211] on input "Please enter your full name to attest and consent to the conditions presented" at bounding box center [299, 213] width 239 height 21
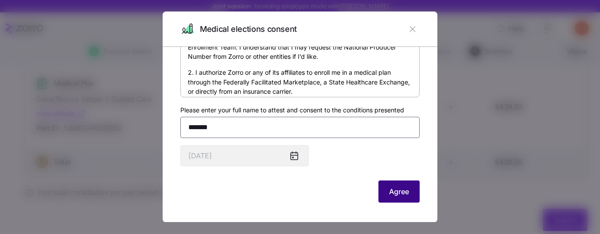
scroll to position [86, 0]
type input "******"
click at [403, 200] on button "Agree" at bounding box center [399, 192] width 41 height 22
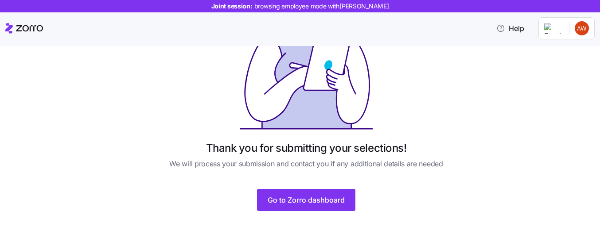
scroll to position [100, 0]
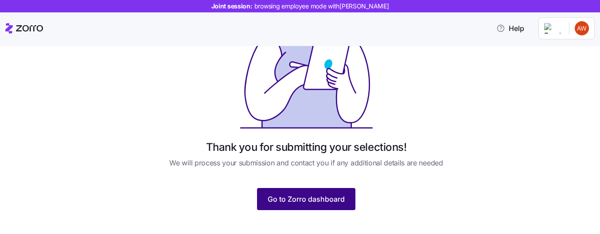
click at [327, 199] on span "Go to Zorro dashboard" at bounding box center [306, 199] width 77 height 11
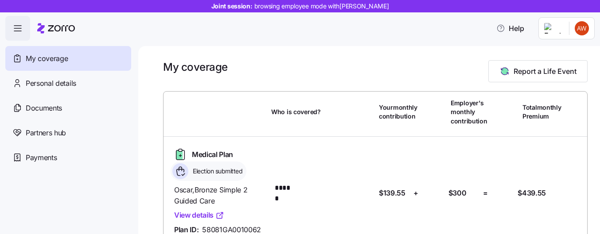
click at [218, 169] on span "Election submitted" at bounding box center [216, 171] width 52 height 9
drag, startPoint x: 241, startPoint y: 169, endPoint x: 195, endPoint y: 169, distance: 46.1
click at [195, 169] on span "Election submitted" at bounding box center [216, 171] width 52 height 9
click at [516, 72] on span "Report a Life Event" at bounding box center [545, 71] width 63 height 11
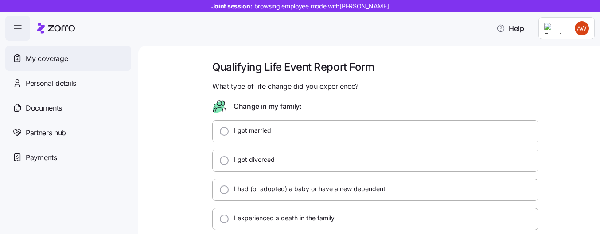
click at [52, 59] on span "My coverage" at bounding box center [47, 58] width 42 height 11
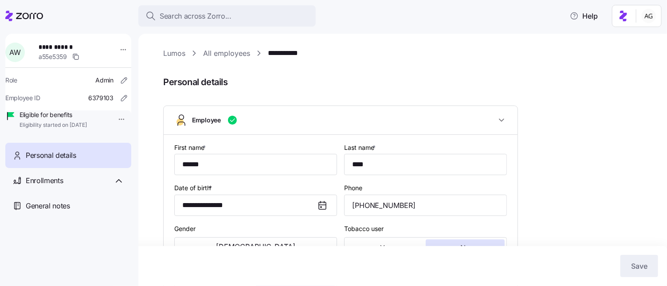
scroll to position [202, 0]
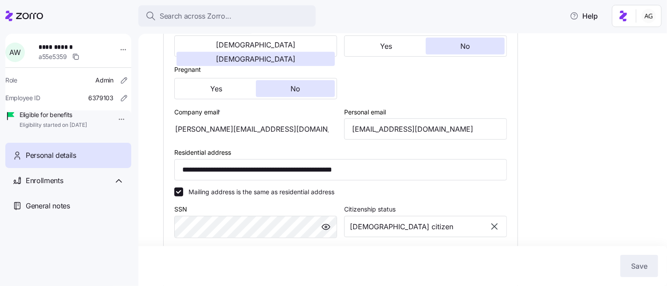
click at [21, 18] on icon at bounding box center [24, 16] width 38 height 11
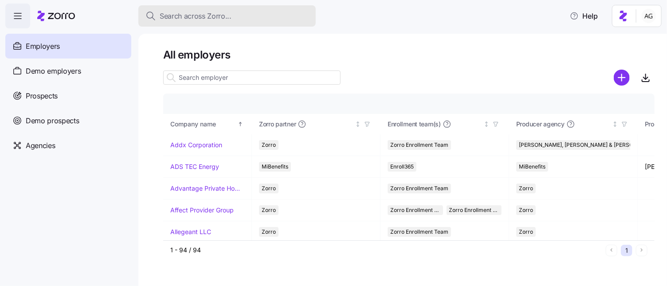
click at [215, 13] on span "Search across Zorro..." at bounding box center [196, 16] width 72 height 11
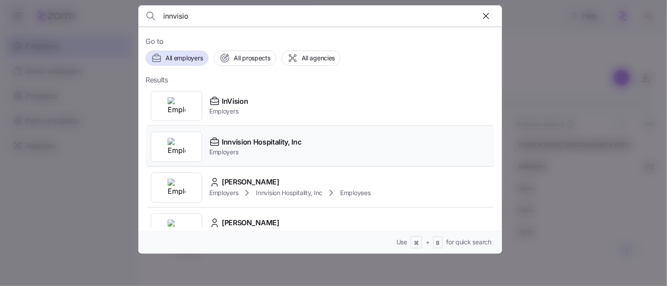
type input "innvisio"
click at [227, 142] on span "Innvision Hospitality, Inc" at bounding box center [262, 142] width 80 height 11
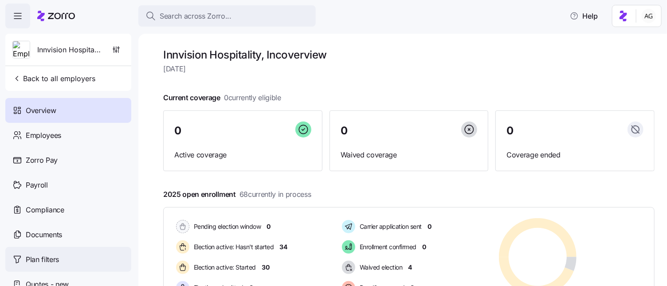
click at [57, 256] on span "Plan filters" at bounding box center [42, 259] width 33 height 11
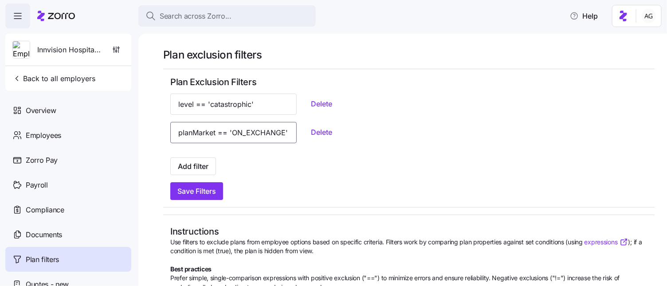
drag, startPoint x: 230, startPoint y: 132, endPoint x: 271, endPoint y: 136, distance: 41.9
click at [271, 136] on div "planMarket == 'ON_EXCHANGE' Delete" at bounding box center [408, 132] width 477 height 21
click at [50, 141] on div "Employees" at bounding box center [68, 135] width 126 height 25
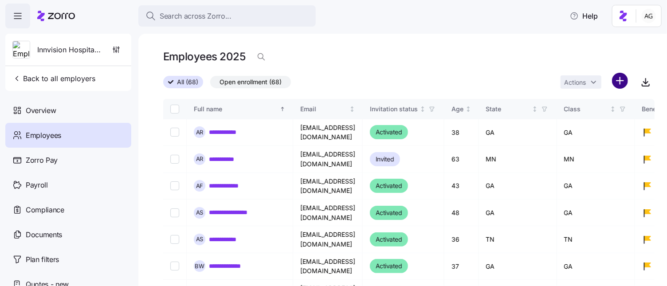
click at [617, 78] on html "**********" at bounding box center [333, 140] width 667 height 281
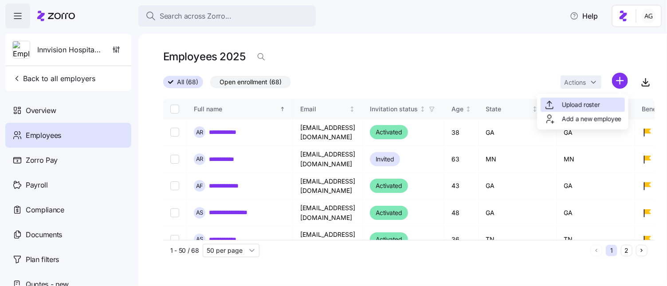
click at [593, 108] on span "Upload roster" at bounding box center [581, 104] width 38 height 9
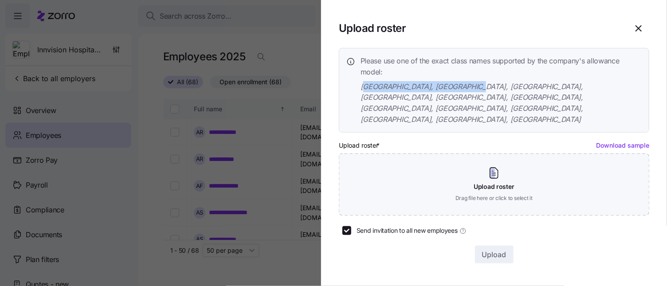
drag, startPoint x: 363, startPoint y: 85, endPoint x: 467, endPoint y: 84, distance: 103.7
click at [467, 84] on span "GA, TX, CO, NC, MN, AZ, TN, PA, MD, SC, VA, OK" at bounding box center [500, 103] width 281 height 44
click at [466, 84] on span "GA, TX, CO, NC, MN, AZ, TN, PA, MD, SC, VA, OK" at bounding box center [500, 103] width 281 height 44
click at [269, 27] on div at bounding box center [333, 143] width 667 height 286
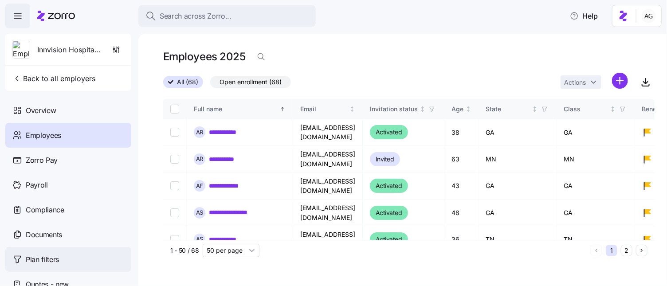
click at [42, 262] on span "Plan filters" at bounding box center [42, 259] width 33 height 11
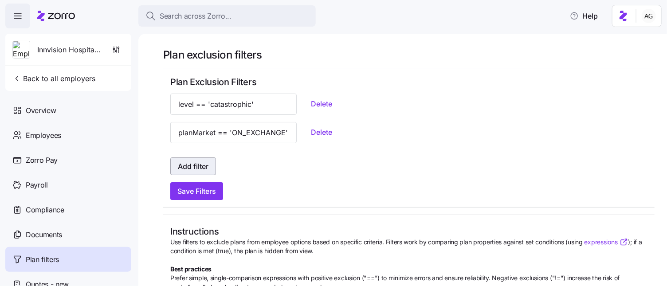
click at [200, 163] on span "Add filter" at bounding box center [193, 166] width 31 height 11
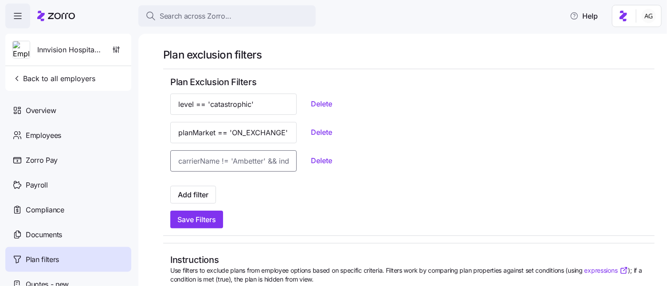
click at [222, 160] on input at bounding box center [233, 160] width 126 height 21
type input "carrierName=='Molina'"
click at [246, 186] on div "Add filter" at bounding box center [408, 195] width 477 height 18
click at [203, 200] on button "Add filter" at bounding box center [193, 195] width 46 height 18
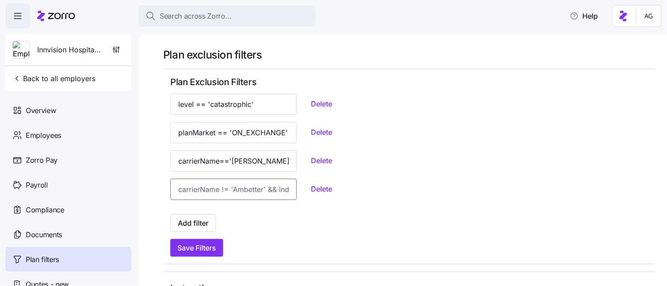
click at [206, 198] on input at bounding box center [233, 189] width 126 height 21
click at [247, 195] on input "carrierName=='Cigna'&&id" at bounding box center [233, 189] width 126 height 21
drag, startPoint x: 254, startPoint y: 189, endPoint x: 272, endPoint y: 188, distance: 18.6
click at [272, 188] on div "carrierName=='Cigna'&&id Delete" at bounding box center [408, 189] width 477 height 21
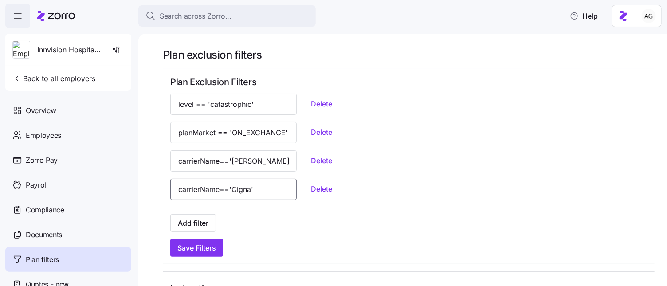
scroll to position [0, 0]
paste input "&& id|parseState == 'AL'"
type input "carrierName=='Cigna'&& id|parseState == 'CO'"
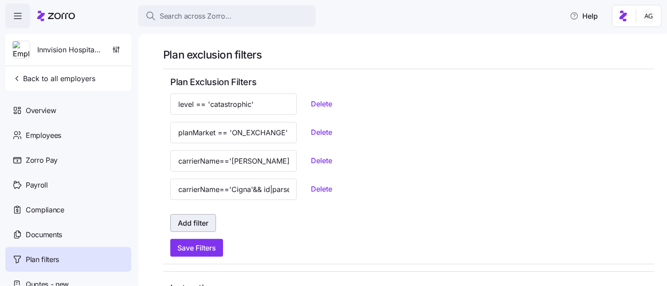
click at [203, 219] on span "Add filter" at bounding box center [193, 223] width 31 height 11
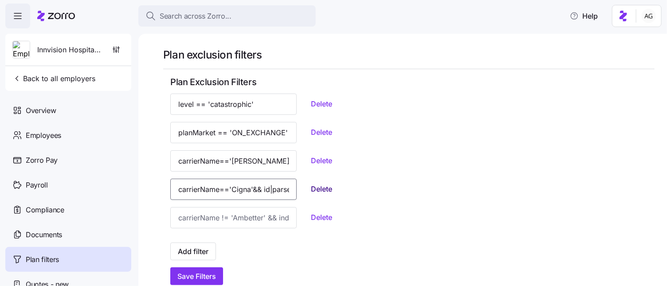
scroll to position [0, 77]
drag, startPoint x: 176, startPoint y: 188, endPoint x: 288, endPoint y: 187, distance: 111.7
click at [288, 187] on div "carrierName=='Cigna'&& id|parseState == 'CO' Delete" at bounding box center [408, 189] width 477 height 21
click at [229, 217] on input at bounding box center [233, 217] width 126 height 21
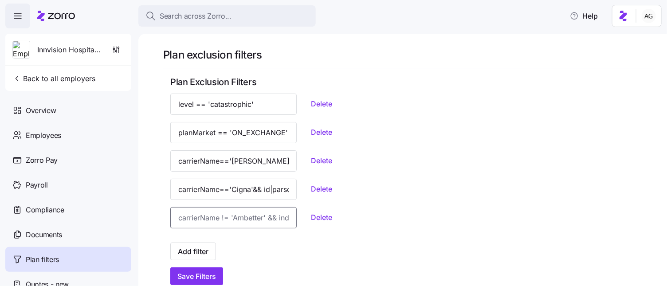
paste input "carrierName=='Cigna'&& id|parseState == 'CO'"
click at [258, 217] on input "carrierName=='Cigna'&& id|parseState == 'CO'" at bounding box center [233, 217] width 126 height 21
type input "carrierName=='Cigna'&& id|parseState == 'TN'"
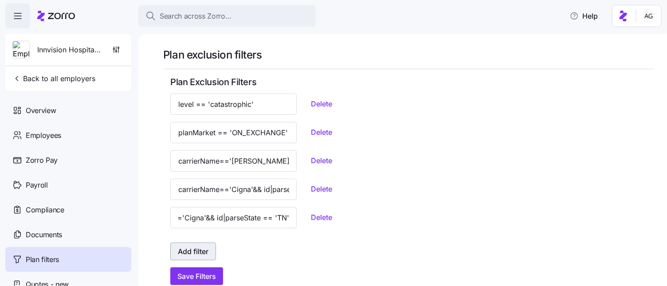
scroll to position [0, 0]
click at [201, 250] on span "Add filter" at bounding box center [193, 251] width 31 height 11
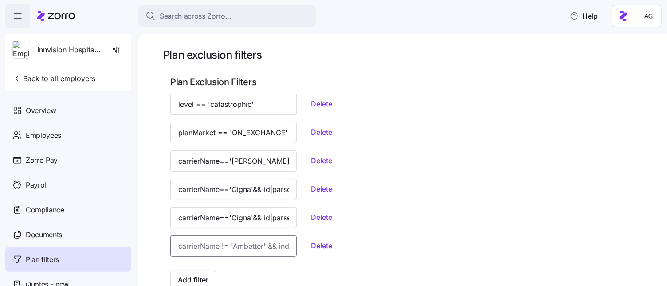
click at [203, 247] on input at bounding box center [233, 245] width 126 height 21
paste input "carrierName=='Cigna'&& id|parseState == 'CO'"
click at [254, 247] on input "carrierName=='Cigna'&& id|parseState == 'CO'" at bounding box center [233, 245] width 126 height 21
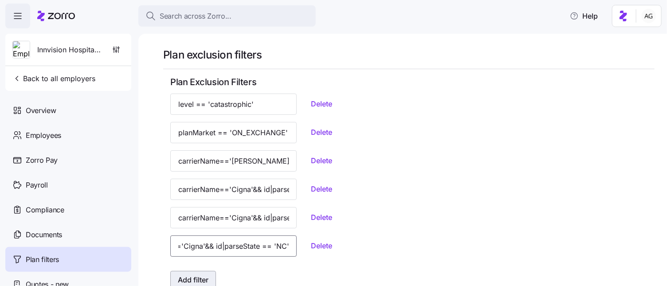
type input "carrierName=='Cigna'&& id|parseState == 'NC'"
click at [203, 279] on span "Add filter" at bounding box center [193, 279] width 31 height 11
click at [193, 274] on input at bounding box center [233, 274] width 126 height 21
paste input "carrierName=='Cigna'&& id|parseState == 'CO'"
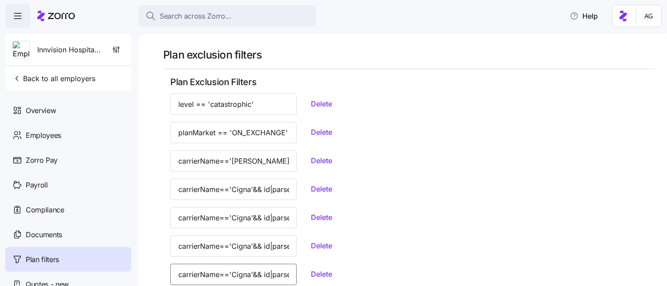
scroll to position [0, 77]
click at [256, 276] on input "carrierName=='Cigna'&& id|parseState == 'CO'" at bounding box center [233, 274] width 126 height 21
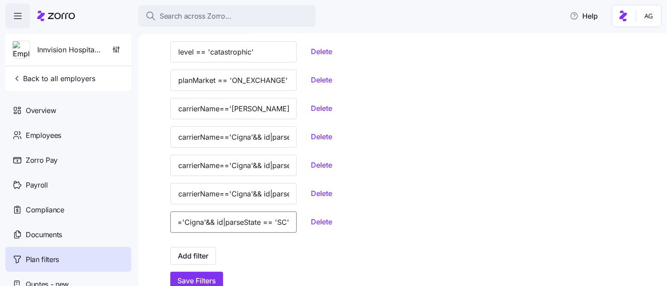
scroll to position [0, 74]
type input "carrierName=='Cigna'&& id|parseState == 'SC'"
click at [201, 259] on span "Add filter" at bounding box center [193, 255] width 31 height 11
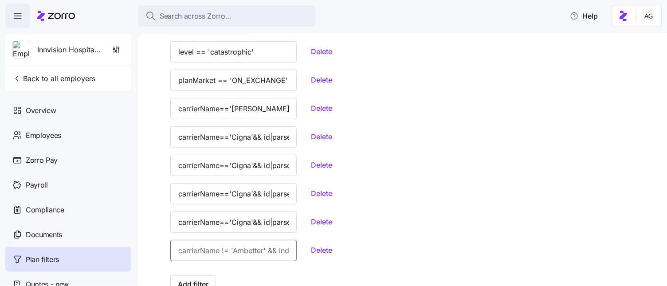
click at [203, 251] on input at bounding box center [233, 250] width 126 height 21
paste input "Plan filters"
type input "P"
drag, startPoint x: 176, startPoint y: 221, endPoint x: 277, endPoint y: 227, distance: 101.3
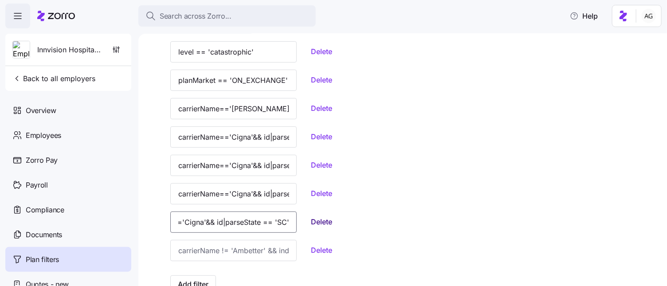
click at [277, 227] on div "carrierName=='Cigna'&& id|parseState == 'SC' Delete" at bounding box center [408, 221] width 477 height 21
click at [215, 247] on input at bounding box center [233, 250] width 126 height 21
paste input "carrierName=='Cigna'&& id|parseState == 'SC'"
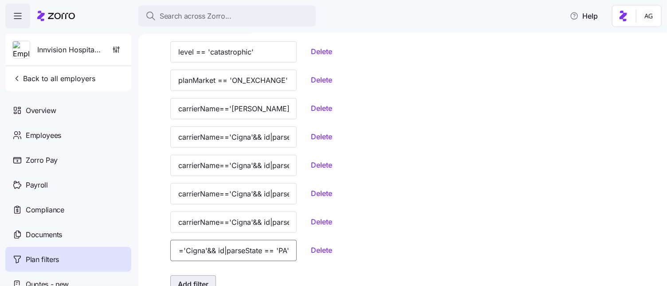
type input "carrierName=='Cigna'&& id|parseState == 'PA'"
click at [201, 279] on span "Add filter" at bounding box center [193, 284] width 31 height 11
click at [197, 278] on input at bounding box center [233, 278] width 126 height 21
paste input "carrierName=='Cigna'&& id|parseState == 'SC'"
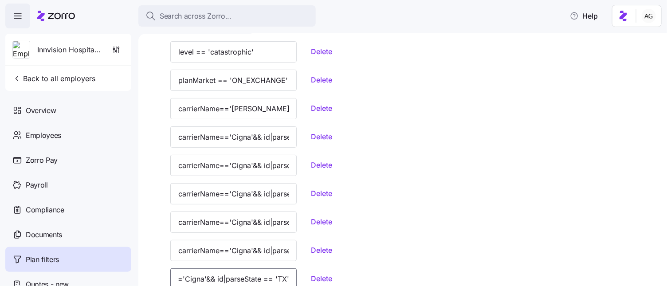
scroll to position [0, 76]
type input "carrierName=='Cigna'&& id|parseState == 'TX'"
click at [354, 217] on div "carrierName=='Cigna'&& id|parseState == 'SC' Delete" at bounding box center [408, 221] width 477 height 21
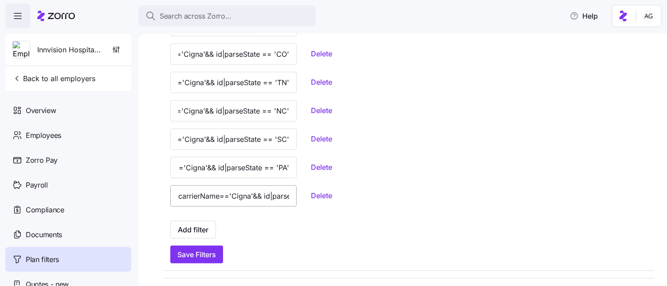
scroll to position [0, 76]
click at [188, 230] on span "Add filter" at bounding box center [193, 229] width 31 height 11
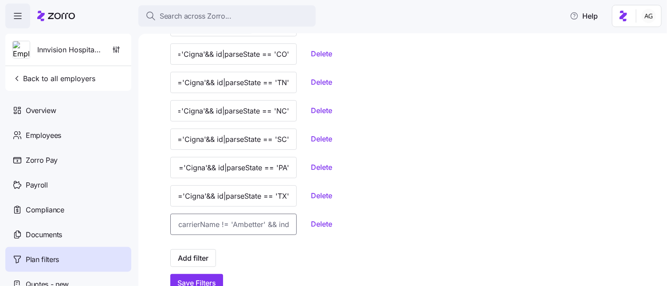
click at [201, 224] on input at bounding box center [233, 224] width 126 height 21
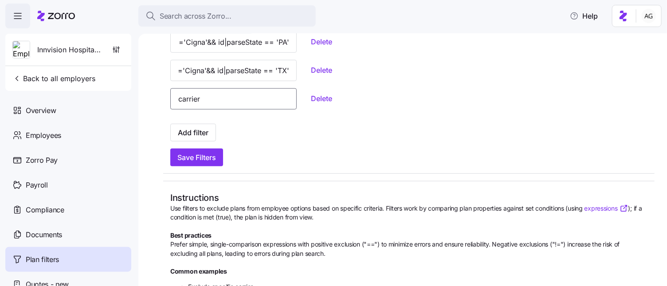
scroll to position [260, 0]
paste input "Imperial Health Plan"
type input "carrierName=='Imperial Health Plan'"
click at [191, 130] on span "Add filter" at bounding box center [193, 133] width 31 height 11
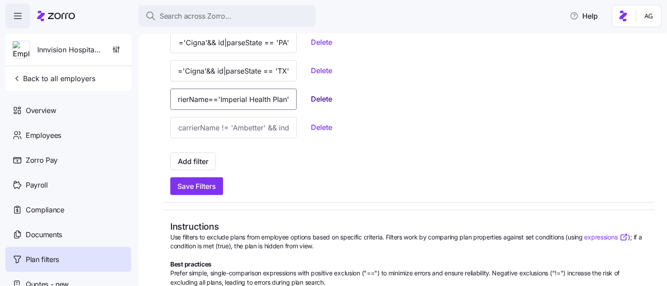
drag, startPoint x: 177, startPoint y: 100, endPoint x: 297, endPoint y: 100, distance: 119.7
click at [297, 100] on div "carrierName=='Imperial Health Plan' Delete" at bounding box center [408, 99] width 477 height 21
click at [238, 133] on input at bounding box center [233, 127] width 126 height 21
paste input "carrierName=='Imperial Health Plan'"
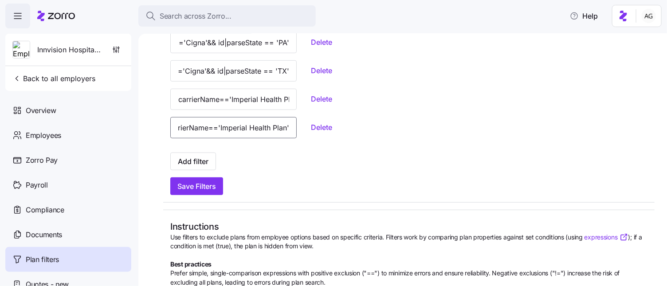
scroll to position [0, 41]
drag, startPoint x: 231, startPoint y: 128, endPoint x: 270, endPoint y: 130, distance: 39.5
click at [270, 130] on div "carrierName=='Imperial Health Plan' Delete" at bounding box center [408, 127] width 477 height 21
paste input "SelectHealth"
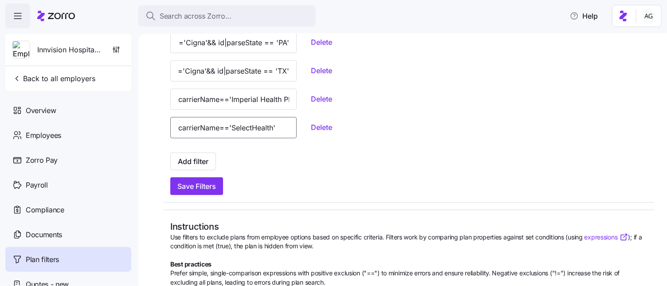
scroll to position [0, 16]
type input "carrierName=='SelectHealth'"
click at [192, 161] on span "Add filter" at bounding box center [193, 161] width 31 height 11
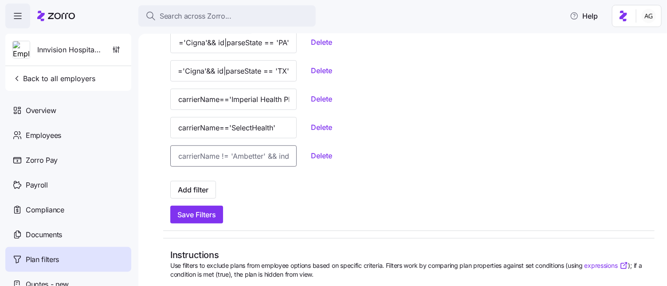
click at [189, 152] on input at bounding box center [233, 155] width 126 height 21
paste input "CHRISTUS Health Plan"
type input "carrierName=='CHRISTUS Health Plan'"
click at [189, 191] on span "Add filter" at bounding box center [193, 189] width 31 height 11
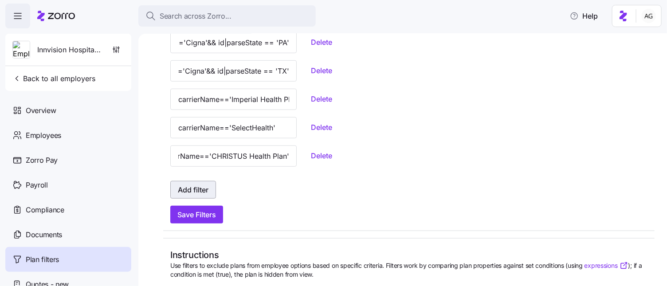
scroll to position [0, 0]
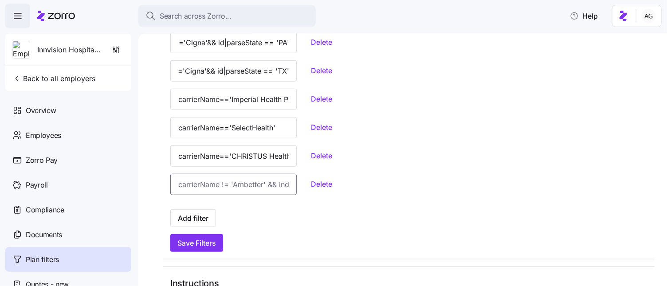
click at [211, 183] on input at bounding box center [233, 184] width 126 height 21
paste input "Baylor Scott & White"
type input "carrierName=='Baylor Scott & White'"
click at [213, 207] on div at bounding box center [408, 205] width 477 height 7
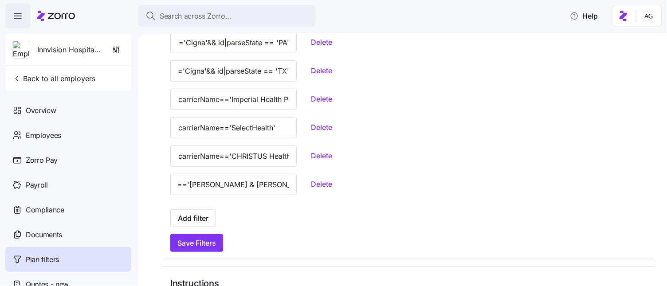
scroll to position [0, 0]
click at [189, 215] on span "Add filter" at bounding box center [193, 218] width 31 height 11
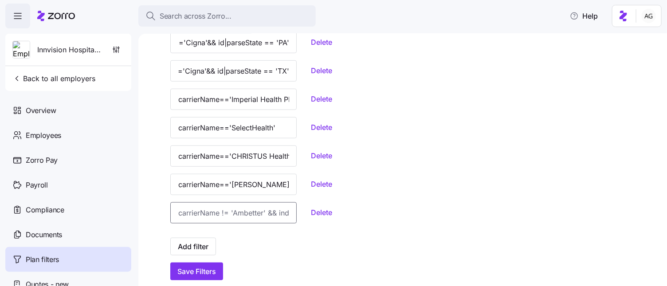
click at [180, 216] on input at bounding box center [233, 212] width 126 height 21
paste input "BlueChoice HealthPlan of South Carolina"
type input "carrierName=='BlueChoice HealthPlan of South Carolina'"
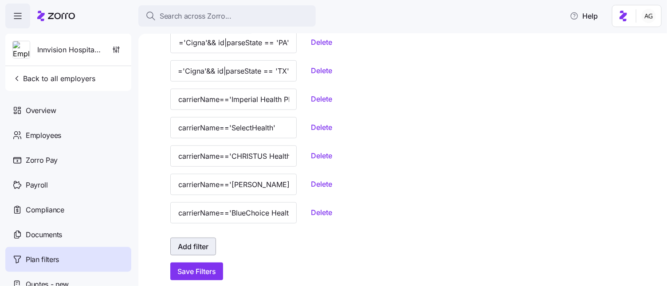
click at [192, 242] on span "Add filter" at bounding box center [193, 246] width 31 height 11
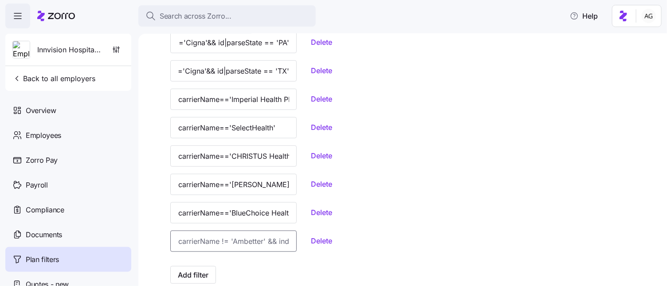
click at [195, 240] on input at bounding box center [233, 240] width 126 height 21
paste input "BlueCross BlueShield of North Carolina"
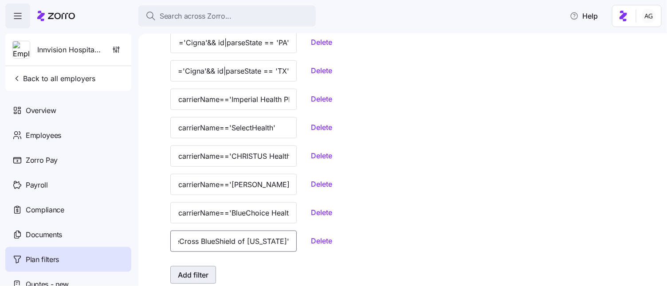
type input "carrierName=='BlueCross BlueShield of North Carolina'"
click at [202, 269] on span "Add filter" at bounding box center [193, 274] width 31 height 11
click at [198, 268] on input at bounding box center [233, 269] width 126 height 21
click at [188, 244] on input "carrierName=='BlueCross BlueShield of North Carolina'" at bounding box center [233, 240] width 126 height 21
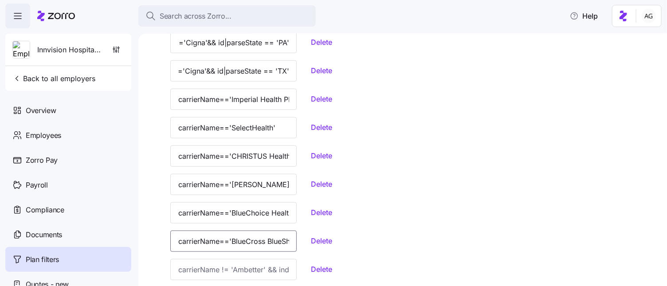
click at [188, 244] on input "carrierName=='BlueCross BlueShield of North Carolina'" at bounding box center [233, 240] width 126 height 21
click at [184, 263] on input at bounding box center [233, 269] width 126 height 21
click at [188, 271] on input at bounding box center [233, 269] width 126 height 21
paste input "BlueCross BlueShield of South Carolina"
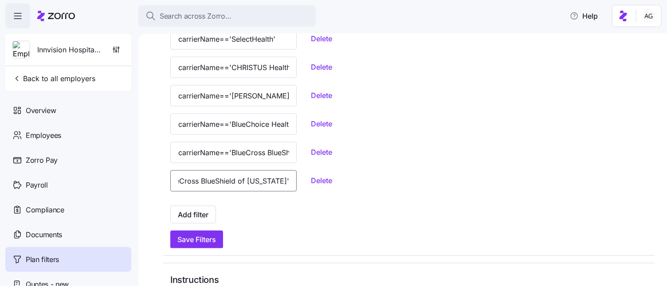
scroll to position [368, 0]
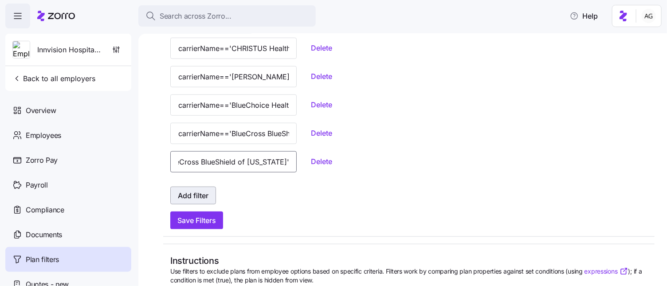
type input "carrierName=='BlueCross BlueShield of South Carolina'"
click at [191, 192] on span "Add filter" at bounding box center [193, 195] width 31 height 11
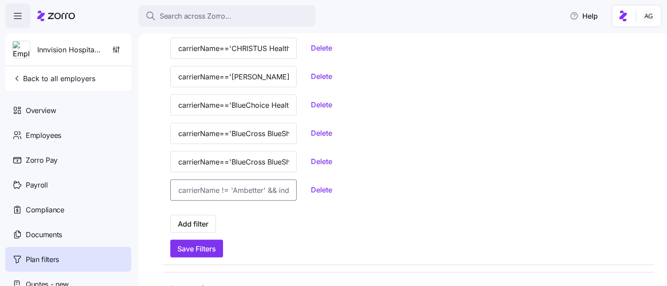
click at [193, 189] on input at bounding box center [233, 190] width 126 height 21
paste input "Community First Health Plans"
type input "carrierName=='Community First Health Plans'"
click at [206, 222] on span "Add filter" at bounding box center [193, 224] width 31 height 11
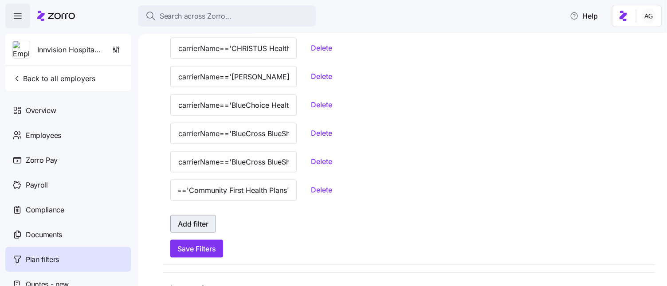
scroll to position [0, 0]
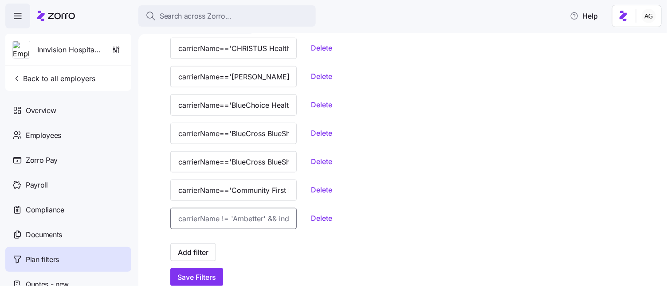
click at [201, 219] on input at bounding box center [233, 218] width 126 height 21
click at [186, 209] on input at bounding box center [233, 218] width 126 height 21
paste input "CommunityCare"
type input "carrierName=='CommunityCare'"
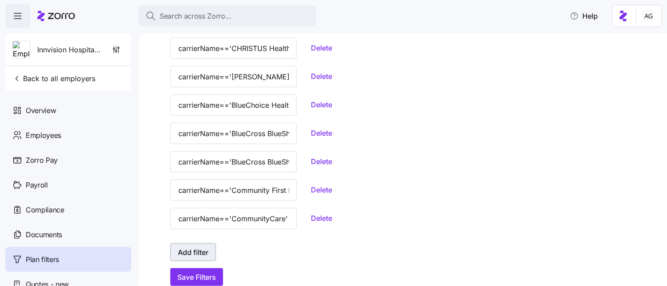
scroll to position [0, 0]
click at [188, 255] on span "Add filter" at bounding box center [193, 252] width 31 height 11
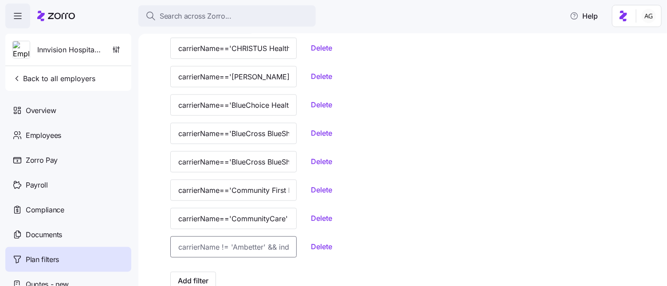
click at [218, 254] on input at bounding box center [233, 246] width 126 height 21
paste input "InStil Health"
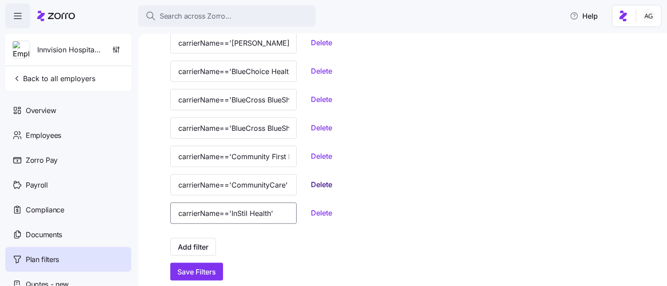
scroll to position [405, 0]
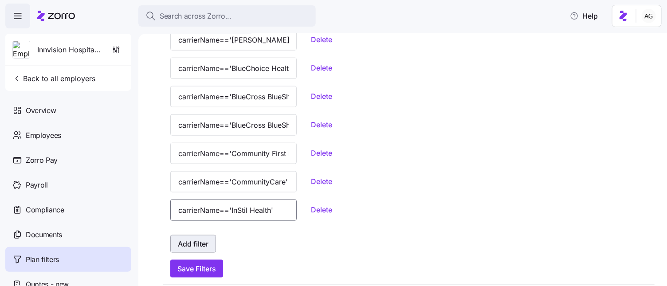
type input "carrierName=='InStil Health'"
click at [189, 239] on span "Add filter" at bounding box center [193, 243] width 31 height 11
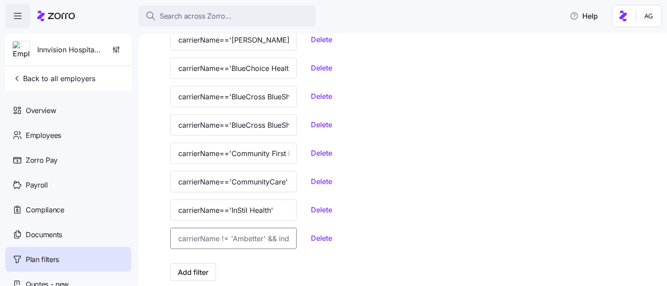
click at [196, 242] on input at bounding box center [233, 238] width 126 height 21
paste input "Sendero Health Plans"
type input "carrierName=='Sendero Health Plans'"
click at [255, 262] on div at bounding box center [408, 259] width 477 height 7
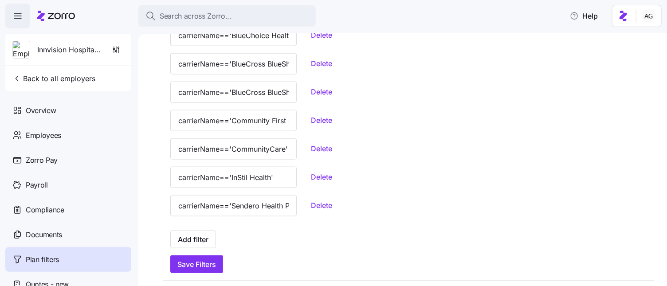
scroll to position [480, 0]
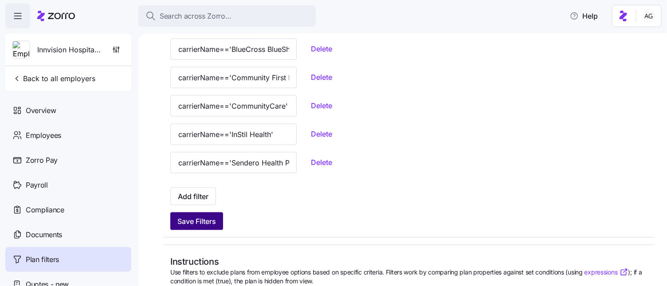
click at [192, 220] on span "Save Filters" at bounding box center [196, 221] width 39 height 11
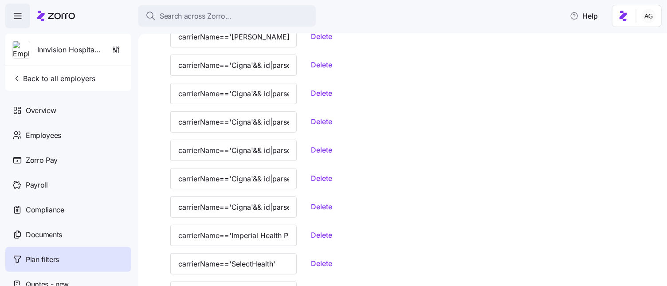
scroll to position [0, 0]
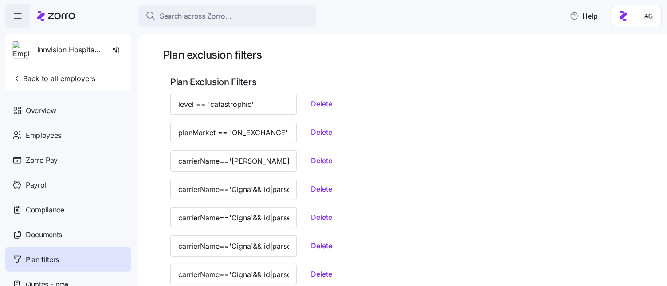
click at [61, 50] on span "Innvision Hospitality, Inc" at bounding box center [69, 49] width 64 height 11
click at [47, 78] on span "Back to all employers" at bounding box center [53, 78] width 83 height 11
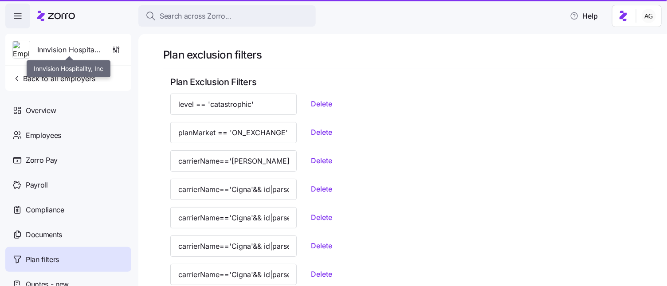
click at [53, 50] on span "Innvision Hospitality, Inc" at bounding box center [69, 49] width 64 height 11
click at [52, 21] on div at bounding box center [56, 16] width 38 height 25
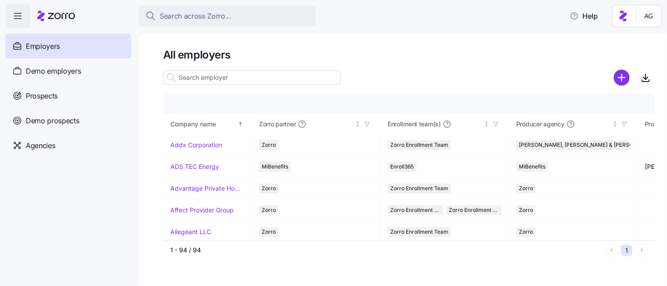
click at [195, 78] on input at bounding box center [251, 77] width 177 height 14
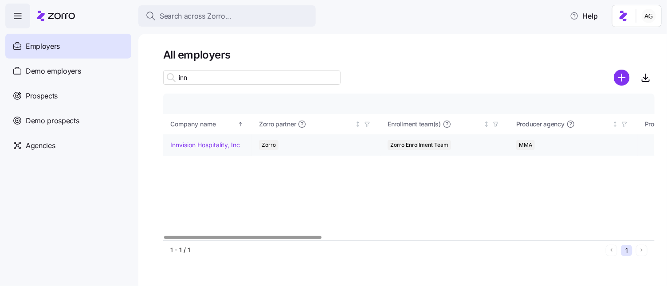
type input "inn"
click at [199, 150] on td "Innvision Hospitality, Inc" at bounding box center [207, 145] width 89 height 22
click at [196, 146] on link "Innvision Hospitality, Inc" at bounding box center [205, 145] width 70 height 9
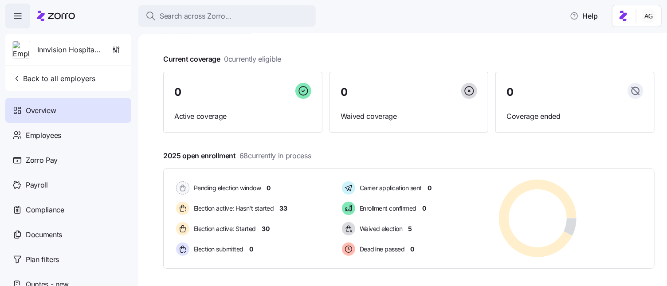
scroll to position [37, 0]
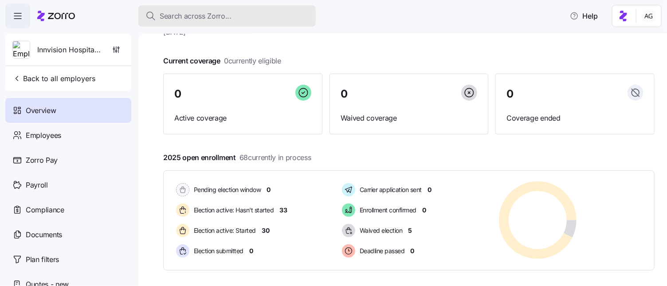
click at [248, 17] on div "Search across Zorro..." at bounding box center [226, 16] width 163 height 11
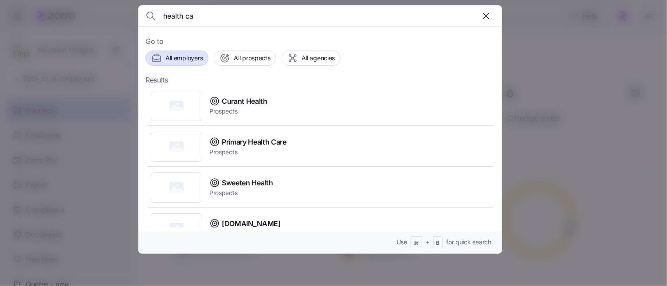
type input "health ca"
click at [171, 55] on span "All employers" at bounding box center [183, 58] width 37 height 9
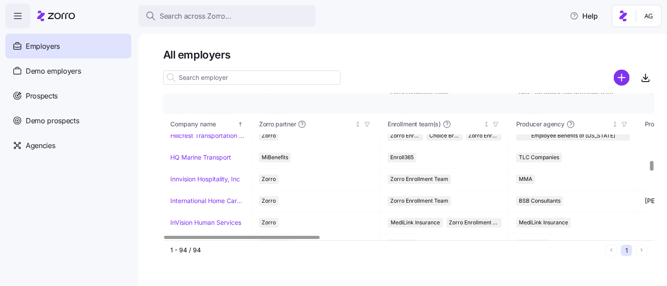
scroll to position [994, 0]
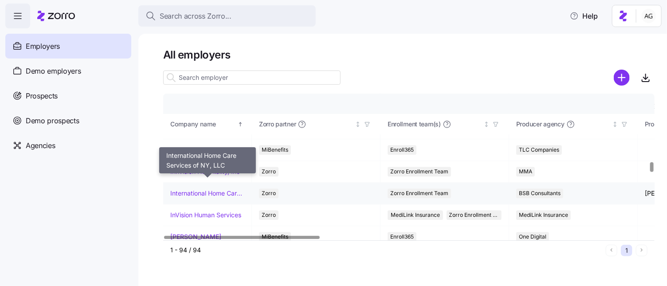
click at [194, 189] on link "International Home Care Services of NY, LLC" at bounding box center [207, 193] width 74 height 9
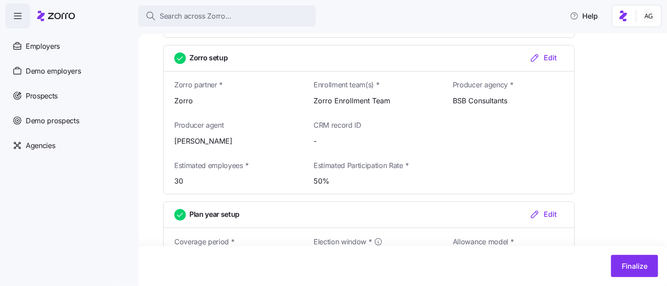
scroll to position [1027, 0]
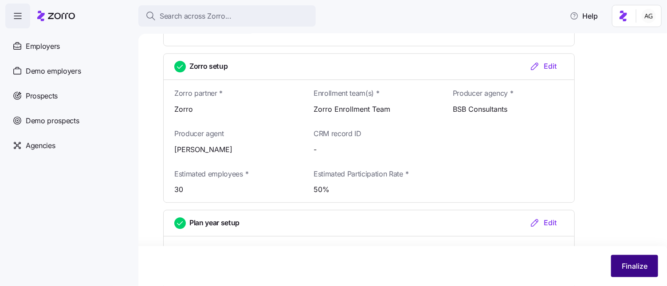
click at [626, 260] on button "Finalize" at bounding box center [634, 266] width 47 height 22
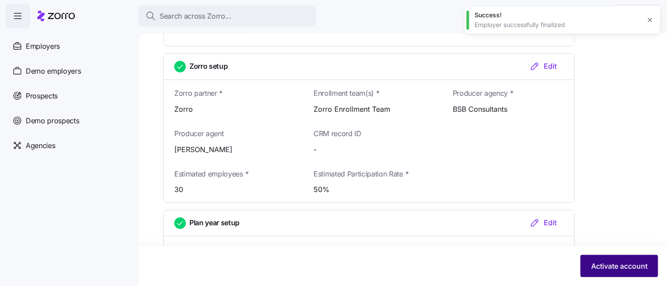
click at [620, 271] on span "Activate account" at bounding box center [619, 266] width 56 height 11
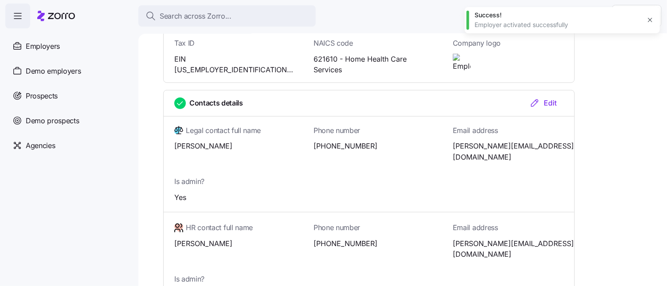
scroll to position [0, 0]
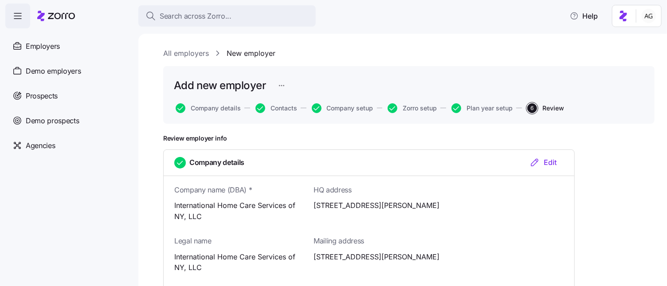
click at [184, 53] on link "All employers" at bounding box center [186, 53] width 46 height 11
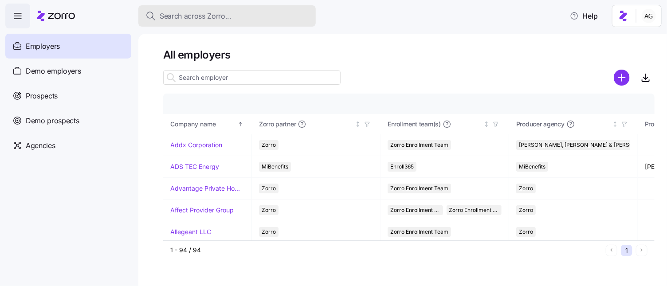
click at [185, 17] on span "Search across Zorro..." at bounding box center [196, 16] width 72 height 11
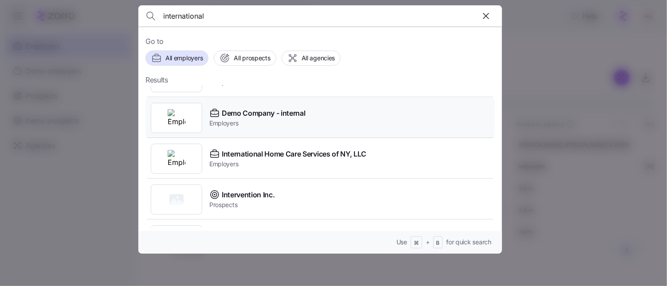
scroll to position [288, 0]
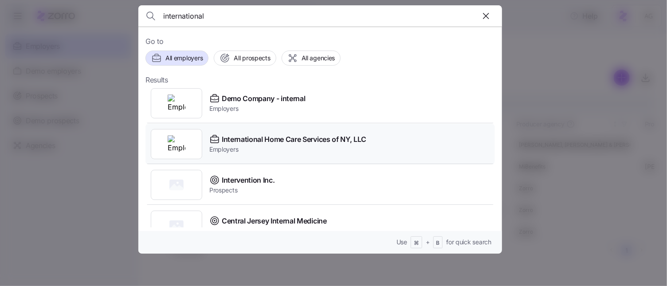
type input "international"
click at [277, 146] on span "Employers" at bounding box center [287, 149] width 157 height 9
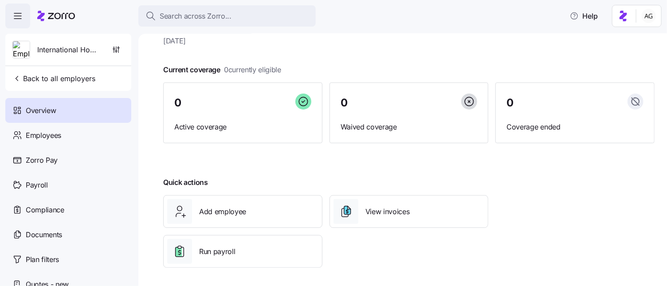
scroll to position [30, 0]
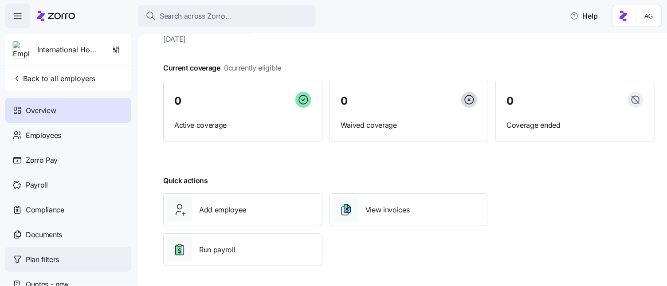
click at [38, 260] on span "Plan filters" at bounding box center [42, 259] width 33 height 11
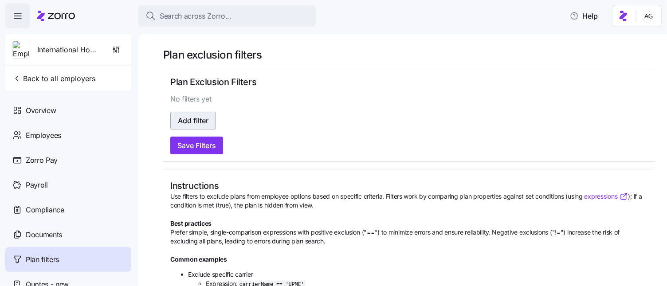
click at [192, 125] on span "Add filter" at bounding box center [193, 120] width 31 height 11
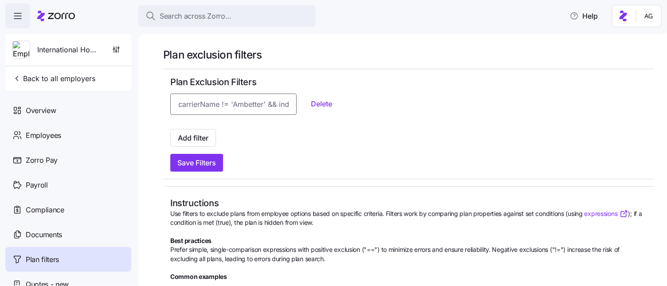
click at [208, 106] on input at bounding box center [233, 104] width 126 height 21
paste input "CDPHP"
type input "carrierName=='CDPHP'"
click at [180, 134] on span "Add filter" at bounding box center [193, 138] width 31 height 11
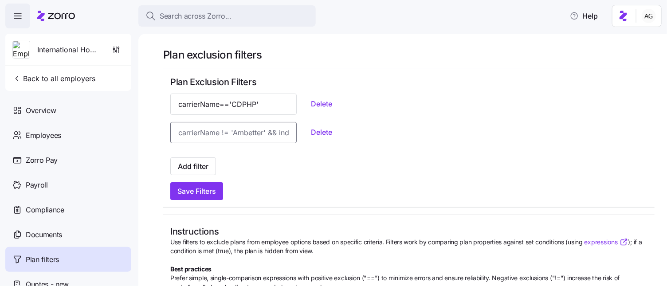
click at [221, 128] on input at bounding box center [233, 132] width 126 height 21
paste input "Fidelis Care"
type input "carrierName=='Fidelis Care'"
click at [188, 164] on span "Add filter" at bounding box center [193, 166] width 31 height 11
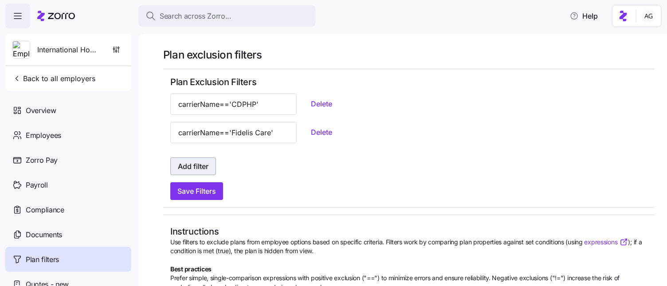
scroll to position [0, 0]
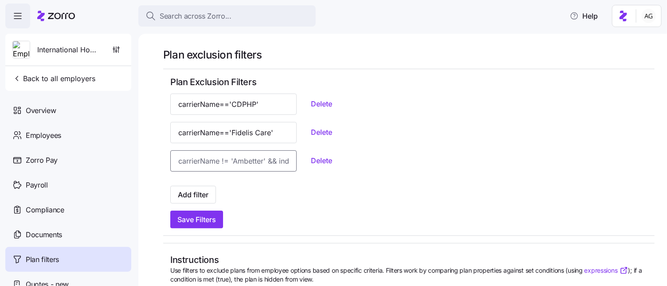
click at [195, 160] on input at bounding box center [233, 160] width 126 height 21
paste input "HealthFirst"
type input "carrierName=='HealthFirst'"
click at [185, 197] on span "Add filter" at bounding box center [193, 194] width 31 height 11
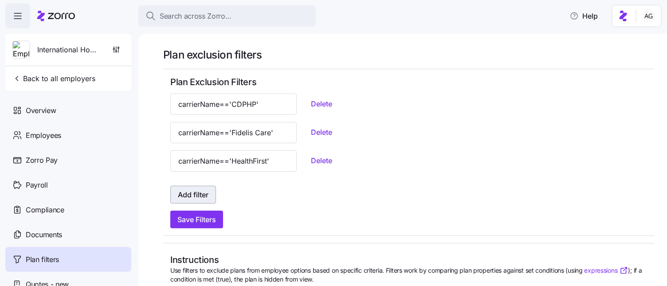
scroll to position [0, 0]
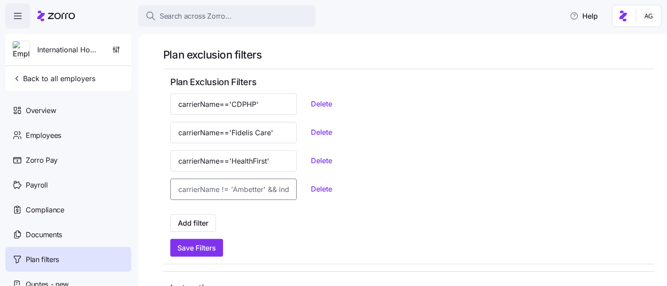
click at [200, 187] on input at bounding box center [233, 189] width 126 height 21
paste input "Independent Health"
type input "carrierName=='Independent Health'"
click at [196, 223] on span "Add filter" at bounding box center [193, 223] width 31 height 11
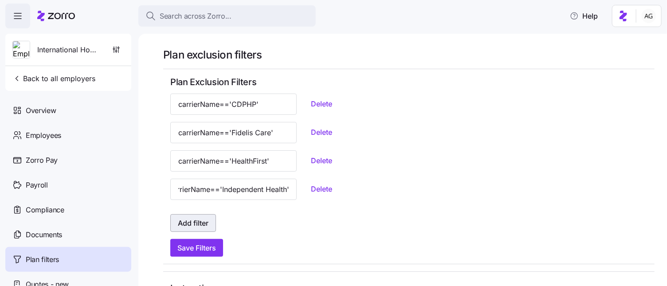
scroll to position [0, 0]
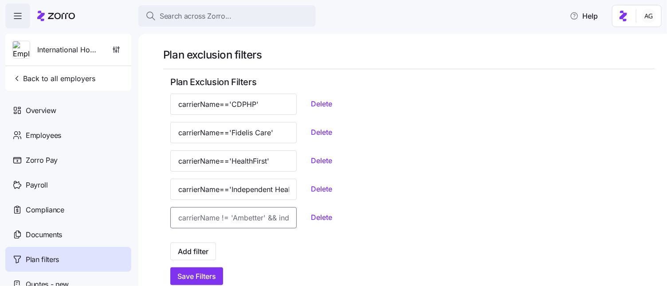
click at [190, 215] on input at bounding box center [233, 217] width 126 height 21
paste input "MetroPlus Health Plan"
type input "carrierName=='MetroPlus Health Plan'"
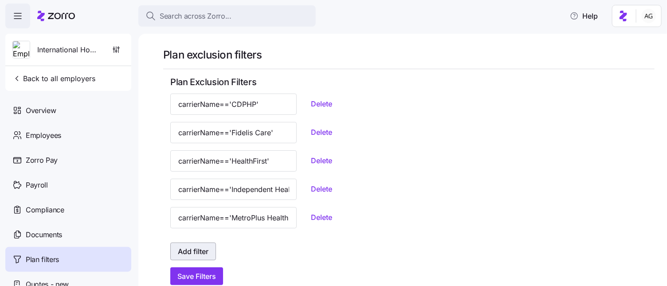
click at [194, 245] on button "Add filter" at bounding box center [193, 251] width 46 height 18
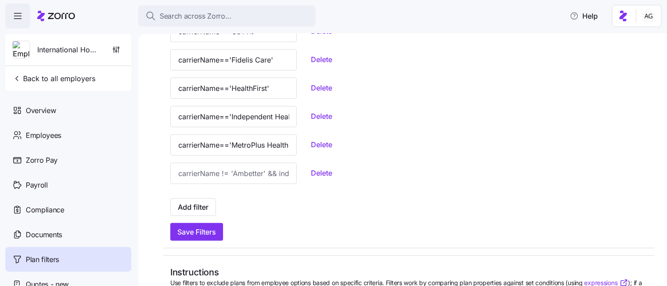
scroll to position [98, 0]
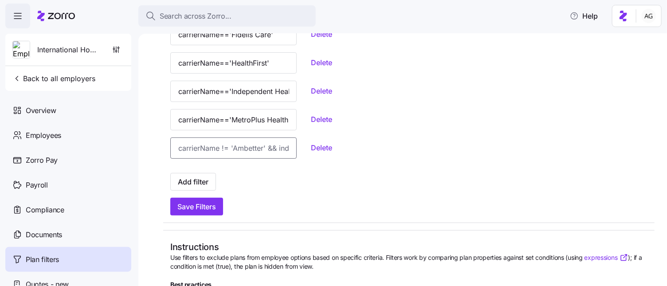
click at [240, 153] on input at bounding box center [233, 147] width 126 height 21
paste input "level == 'catastrophic'"
type input "level == 'catastrophic'"
click at [212, 176] on button "Add filter" at bounding box center [193, 182] width 46 height 18
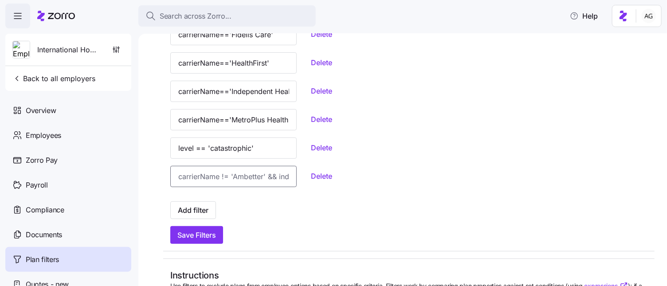
click at [254, 169] on input at bounding box center [233, 176] width 126 height 21
paste input "planMarket == 'ON_EXCHANGE'"
type input "planMarket == 'ON_EXCHANGE'"
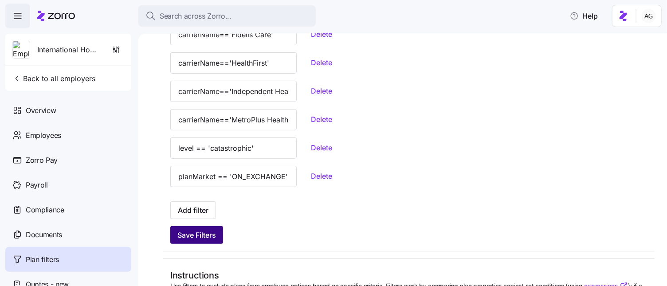
click at [195, 235] on span "Save Filters" at bounding box center [196, 235] width 39 height 11
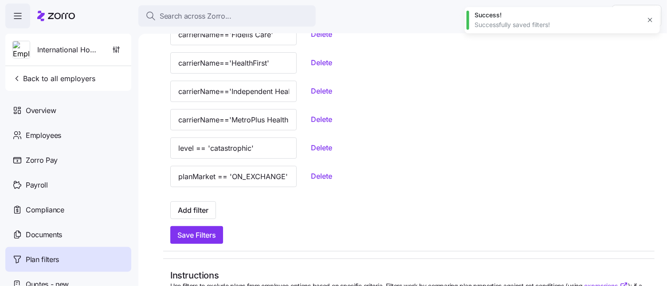
click at [53, 18] on icon at bounding box center [61, 16] width 27 height 6
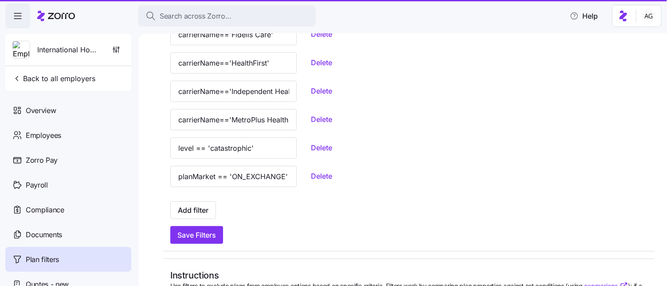
click at [66, 18] on icon at bounding box center [56, 16] width 38 height 11
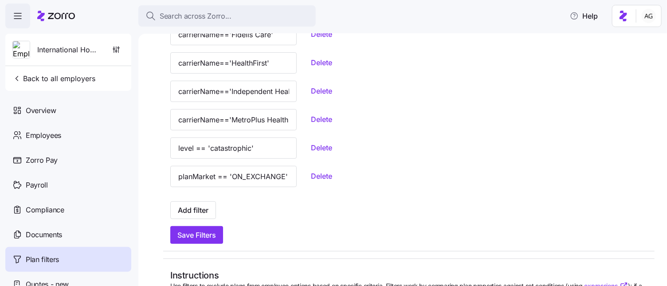
click at [57, 15] on icon at bounding box center [56, 16] width 38 height 11
click at [18, 19] on icon "button" at bounding box center [17, 16] width 11 height 11
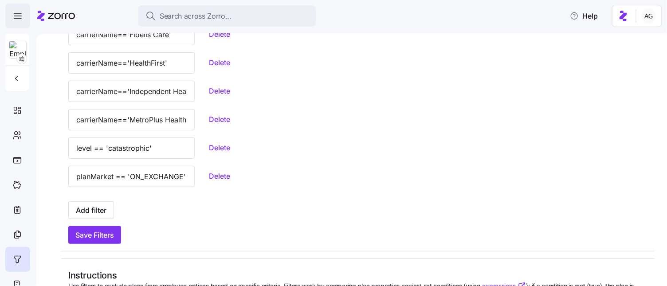
click at [18, 19] on icon "button" at bounding box center [17, 16] width 11 height 11
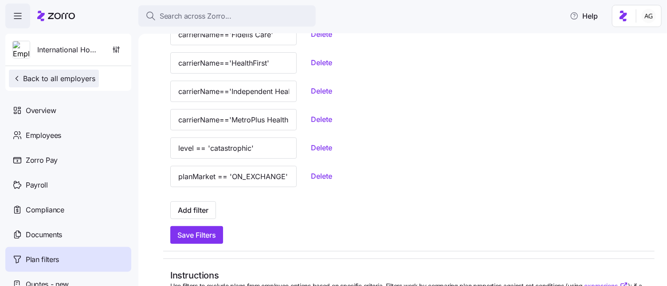
click at [32, 77] on span "Back to all employers" at bounding box center [53, 78] width 83 height 11
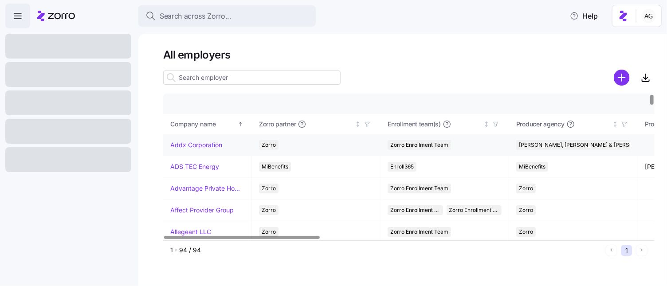
click at [185, 143] on link "Addx Corporation" at bounding box center [196, 145] width 52 height 9
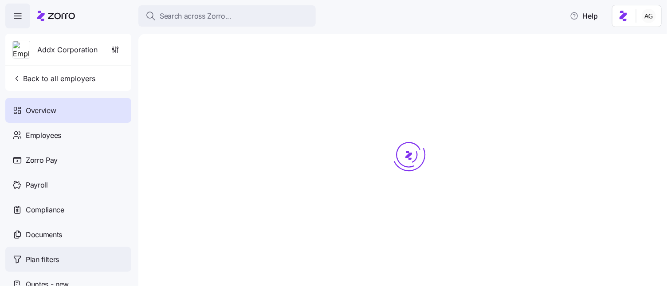
click at [42, 259] on span "Plan filters" at bounding box center [42, 259] width 33 height 11
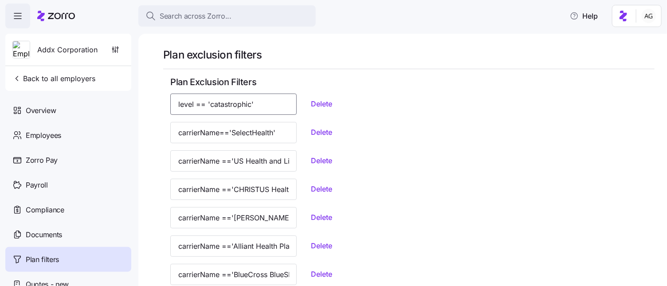
click at [206, 104] on input "level == 'catastrophic'" at bounding box center [233, 104] width 126 height 21
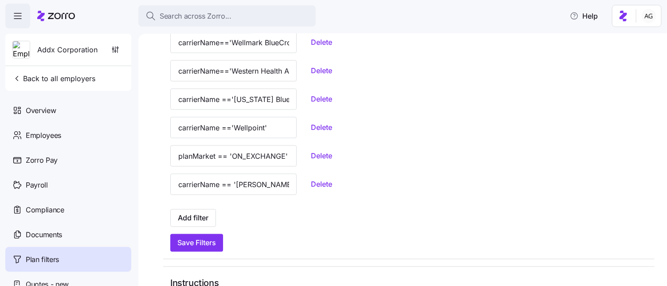
scroll to position [573, 0]
click at [223, 156] on input "planMarket == 'ON_EXCHANGE'" at bounding box center [233, 154] width 126 height 21
